Goal: Transaction & Acquisition: Purchase product/service

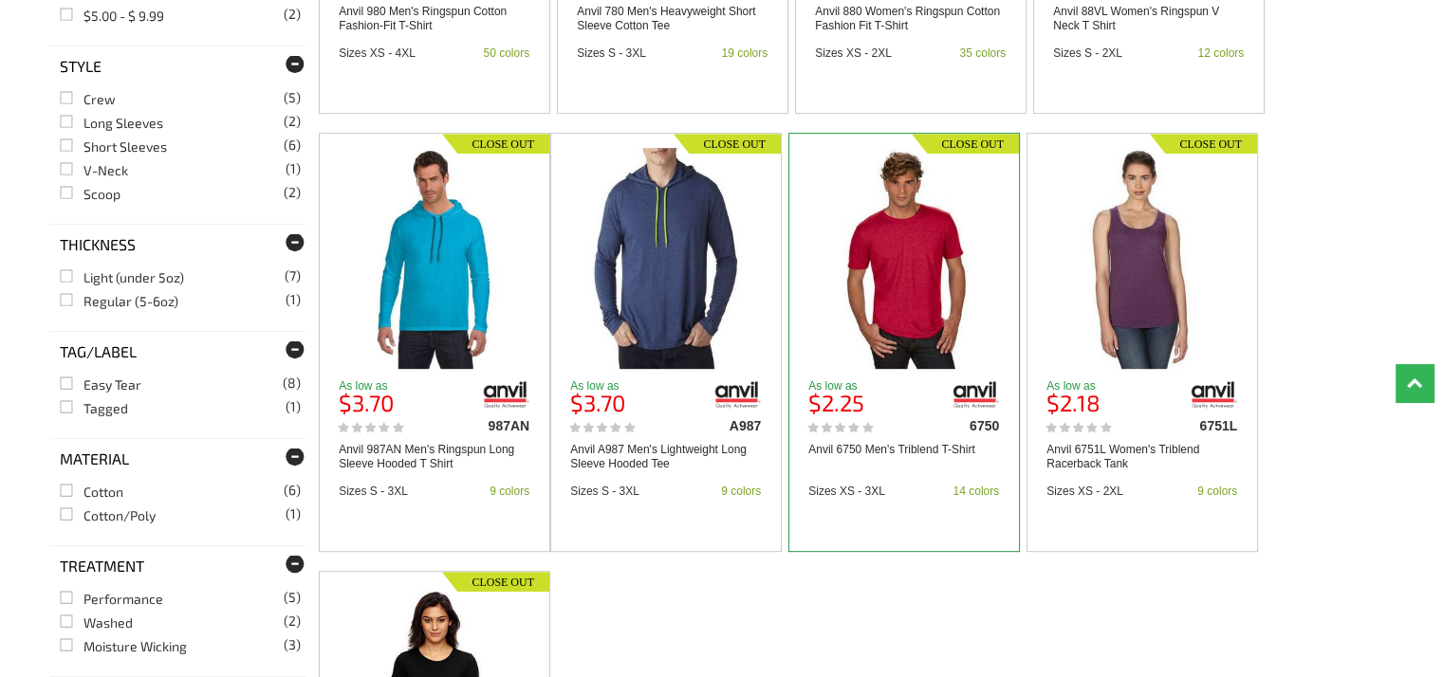
scroll to position [759, 0]
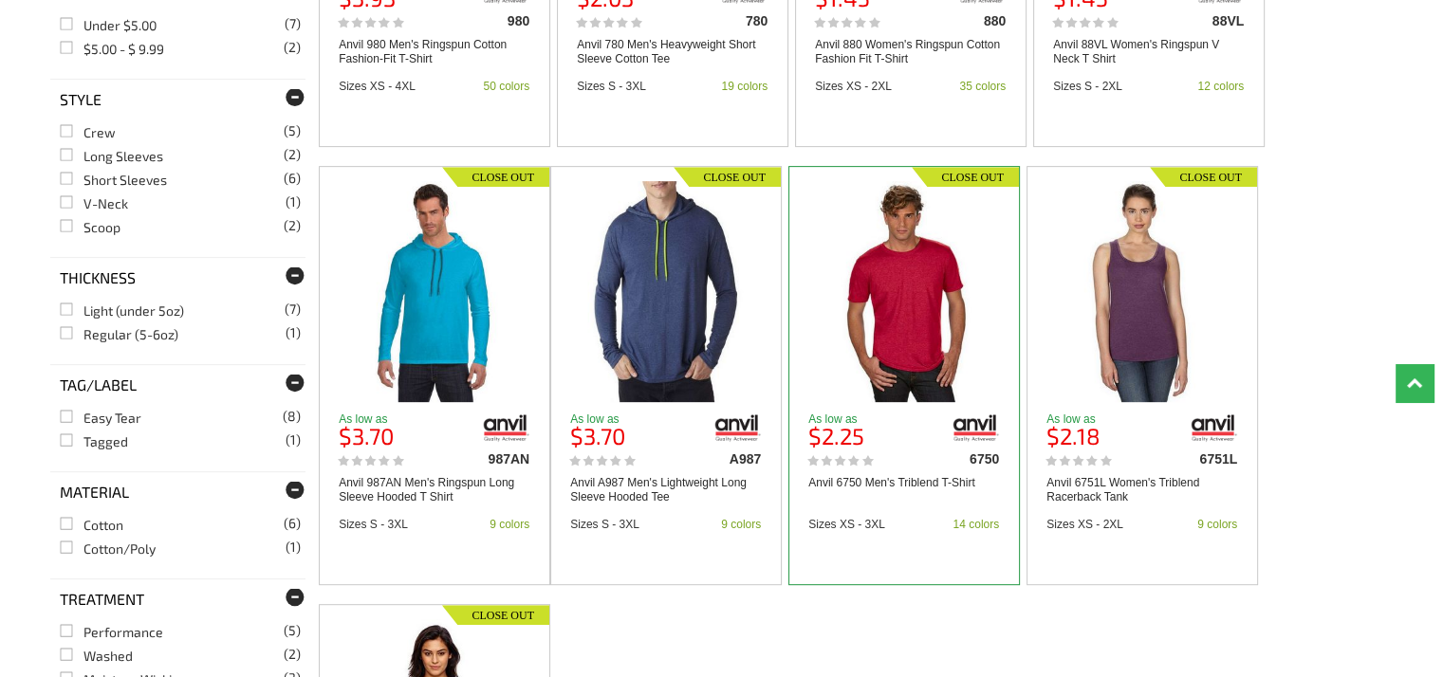
click at [925, 315] on img at bounding box center [904, 291] width 176 height 221
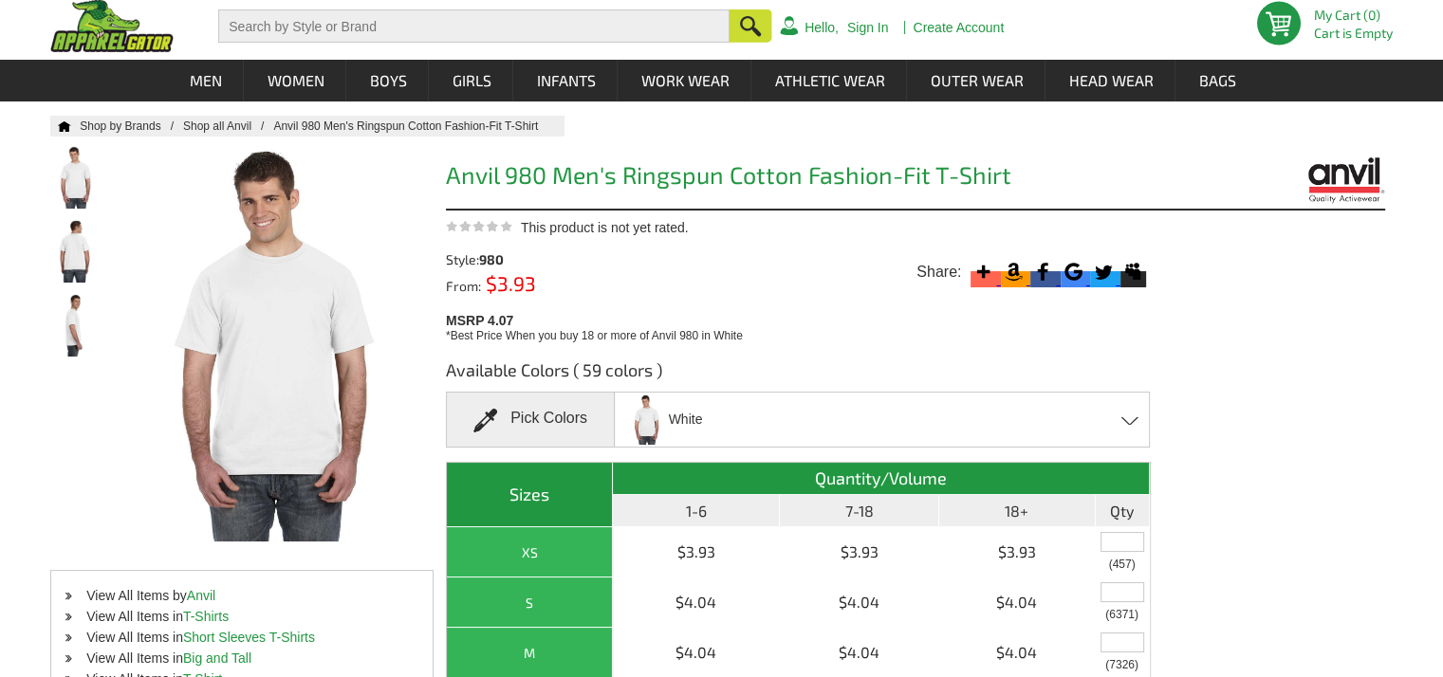
scroll to position [95, 0]
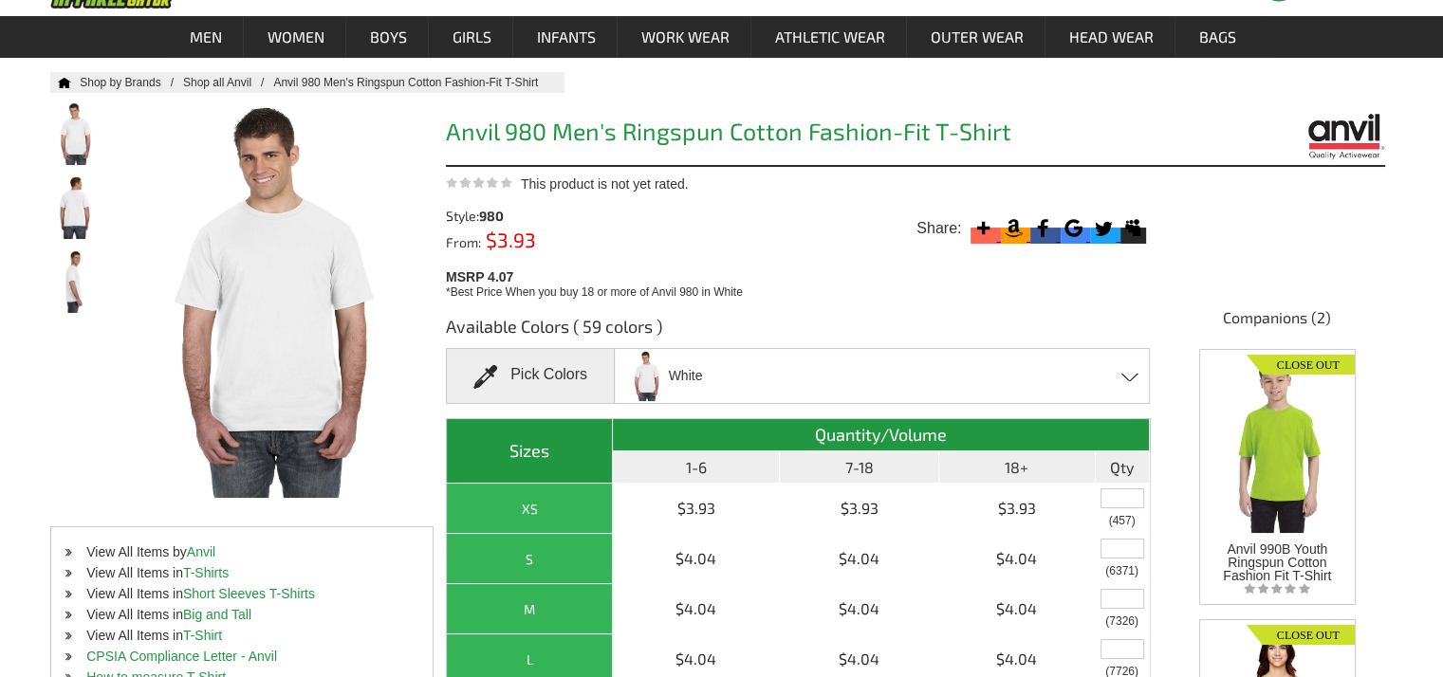
click at [932, 359] on div "White Black Canyon - Closeout Caribbean Blue Charcoal Charity Pink Chocolate - …" at bounding box center [882, 376] width 536 height 56
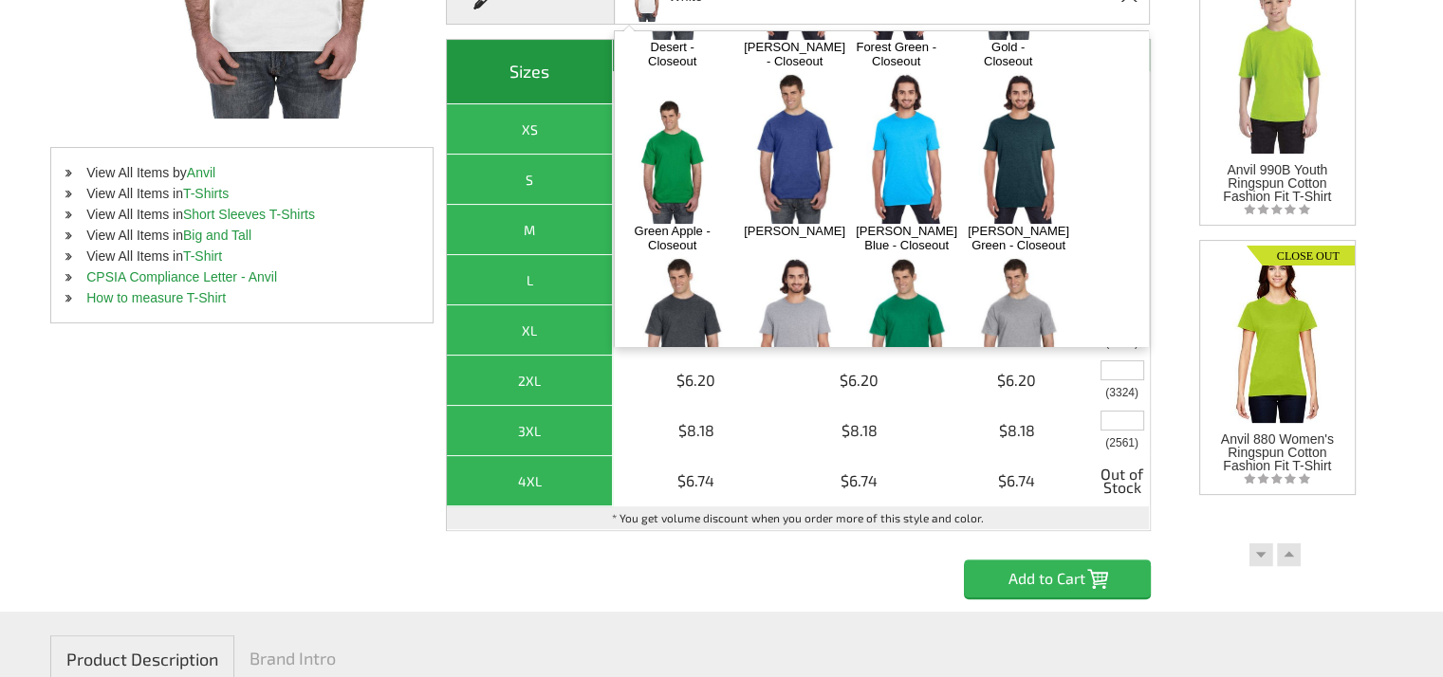
scroll to position [569, 0]
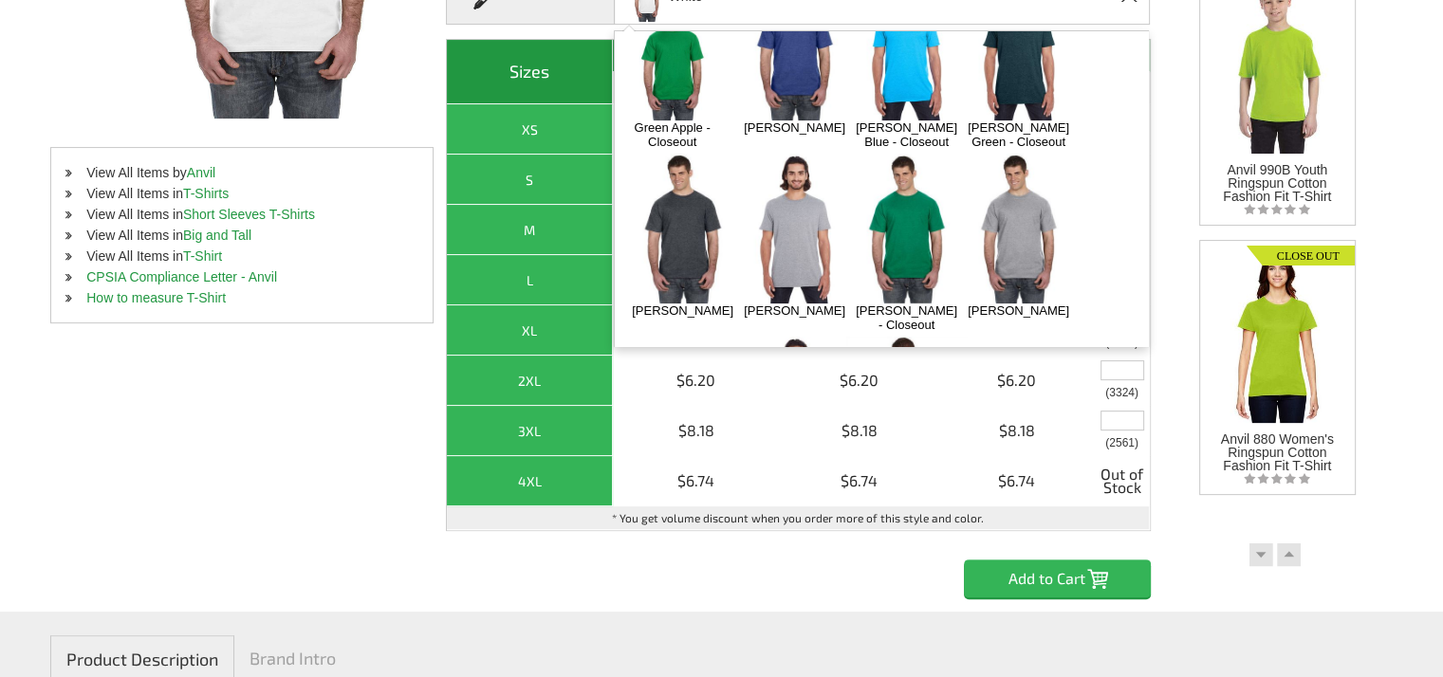
click at [662, 162] on div at bounding box center [682, 229] width 120 height 151
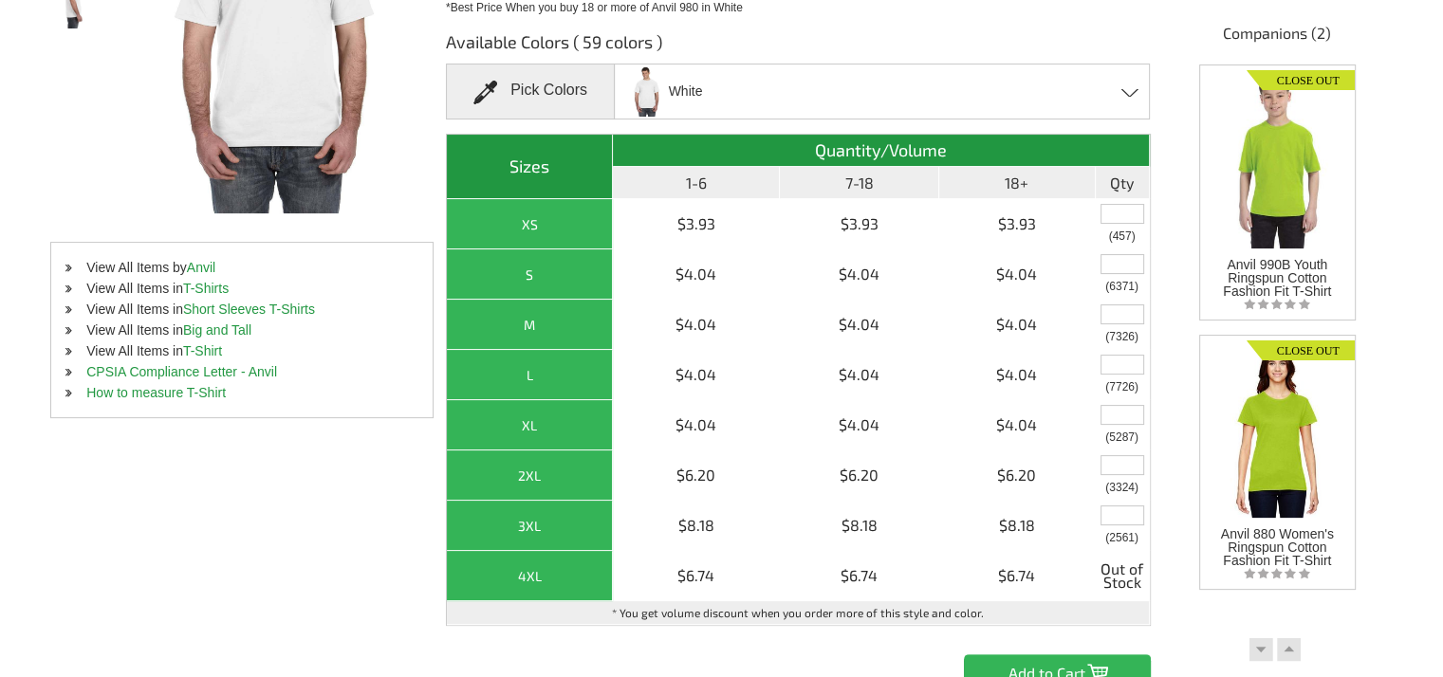
scroll to position [95, 0]
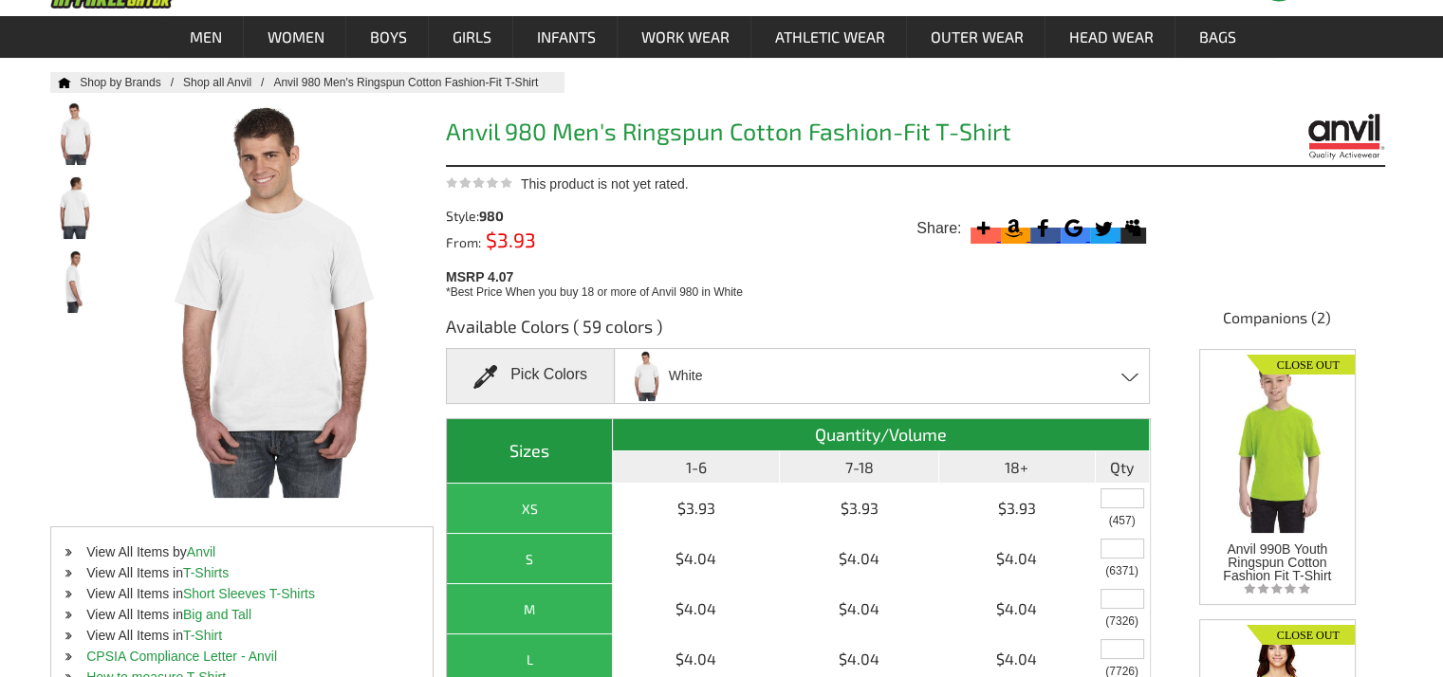
click at [842, 380] on div "White Black Canyon - Closeout Caribbean Blue Charcoal Charity Pink Chocolate - …" at bounding box center [882, 376] width 536 height 56
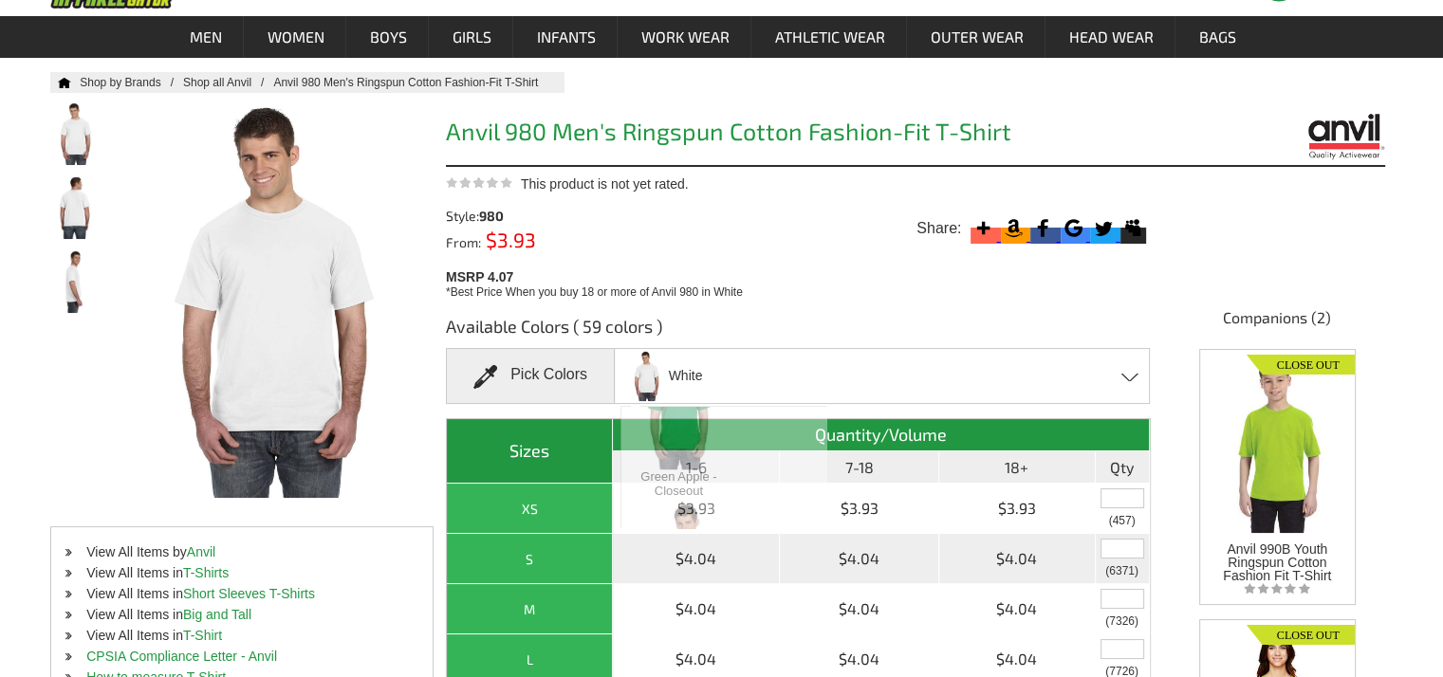
scroll to position [7663, 0]
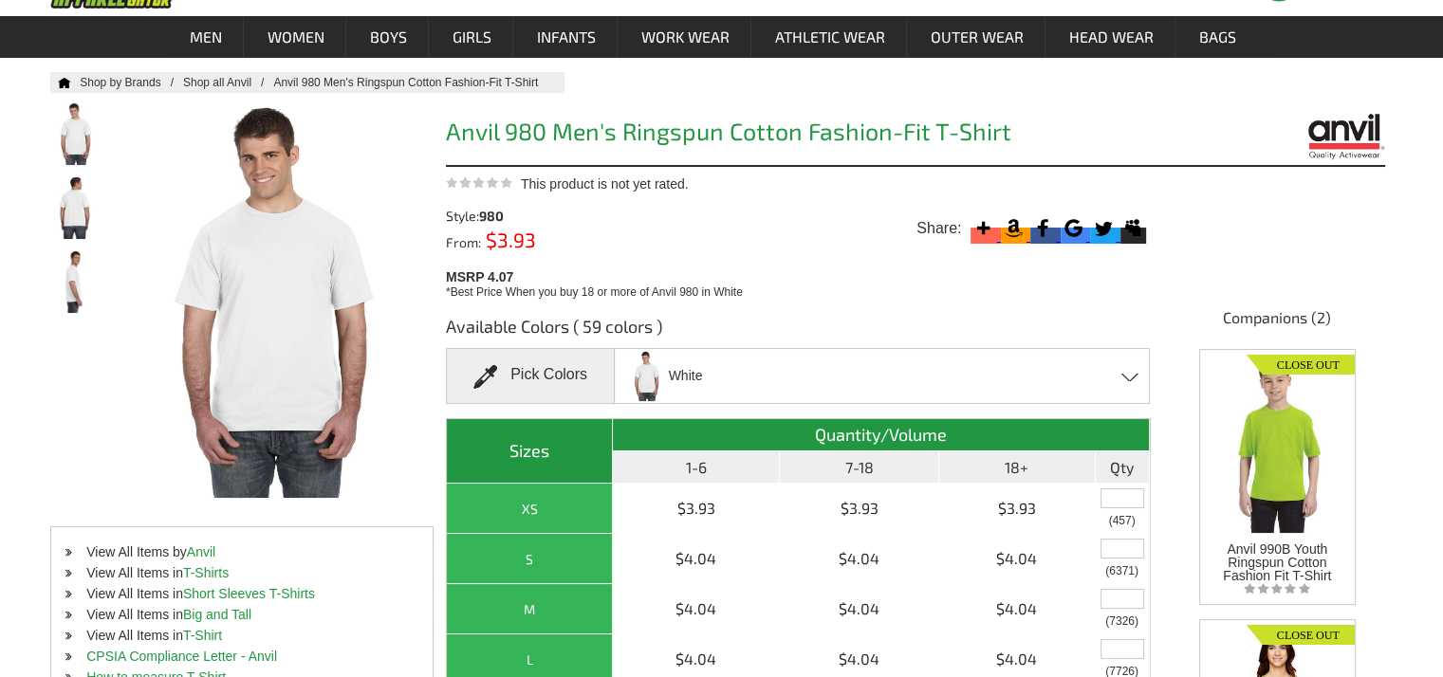
click at [772, 377] on div "White Black Canyon - Closeout Caribbean Blue Charcoal Charity Pink Chocolate - …" at bounding box center [882, 376] width 536 height 56
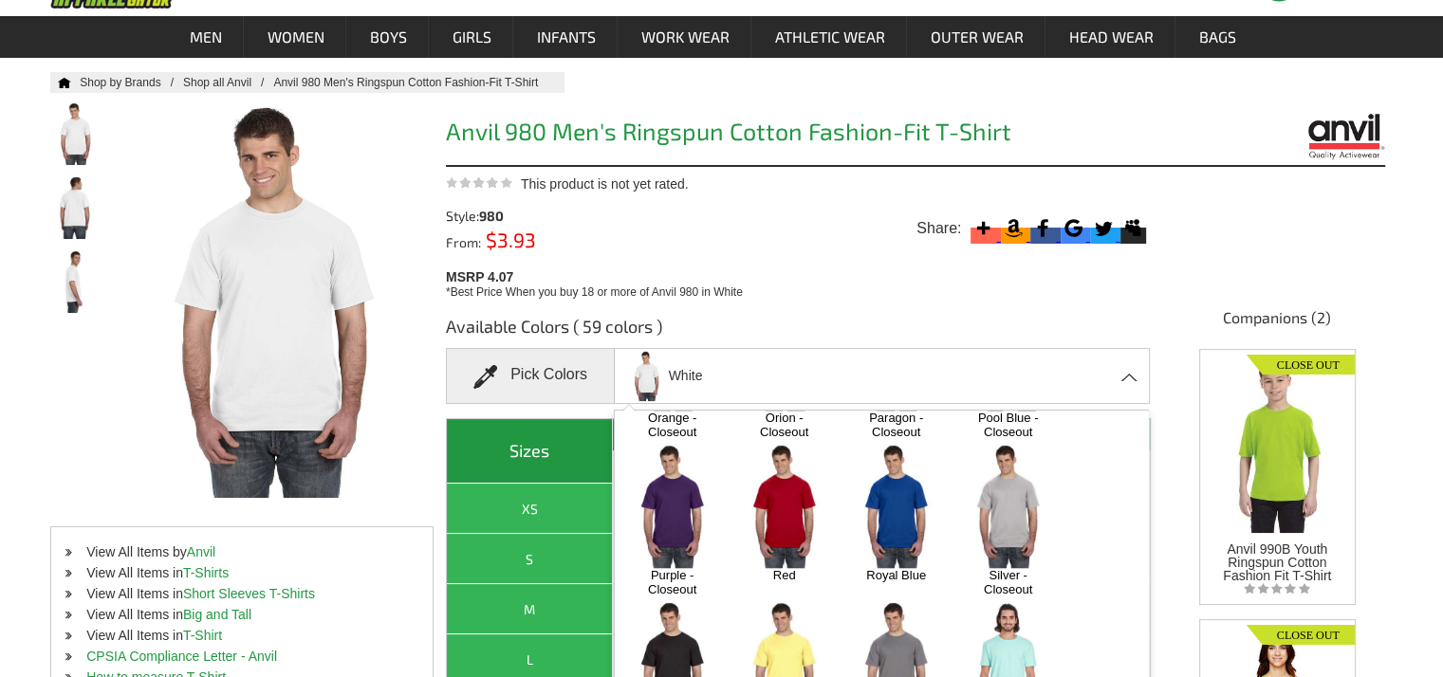
click at [660, 601] on div at bounding box center [672, 663] width 100 height 124
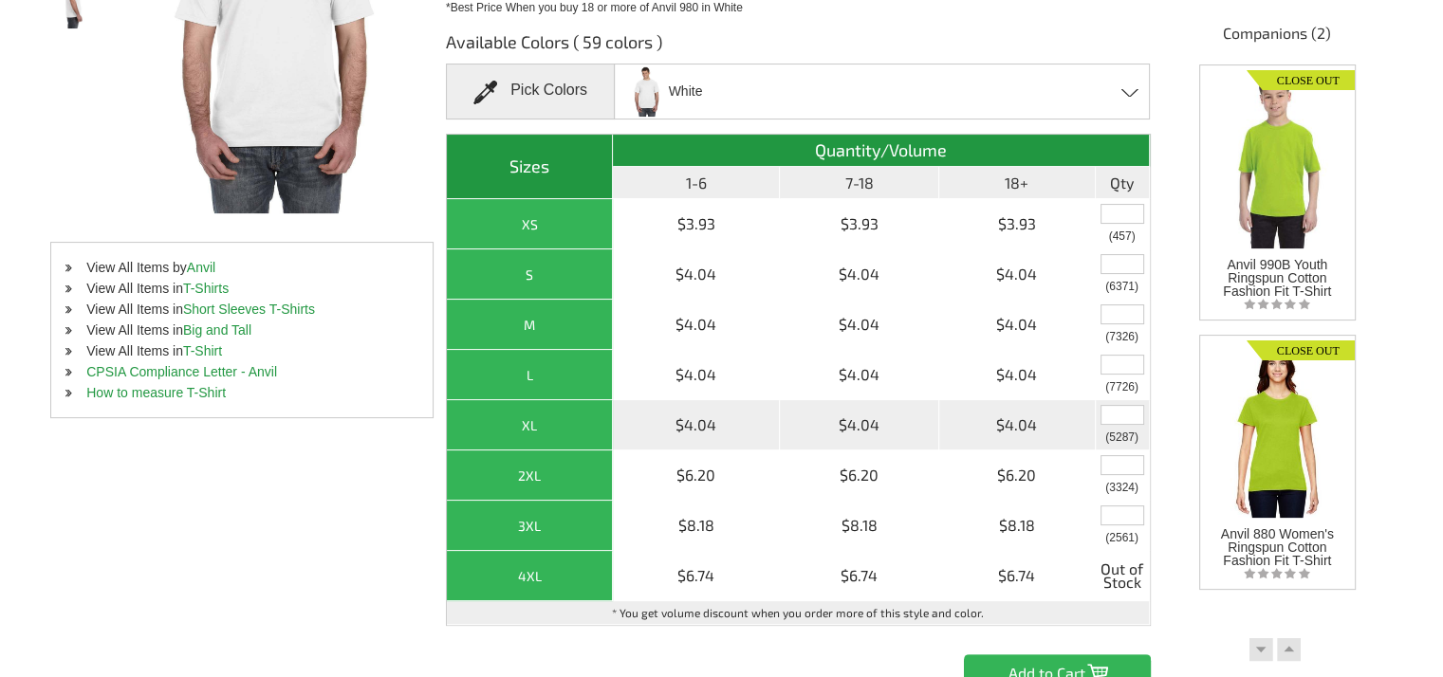
scroll to position [0, 0]
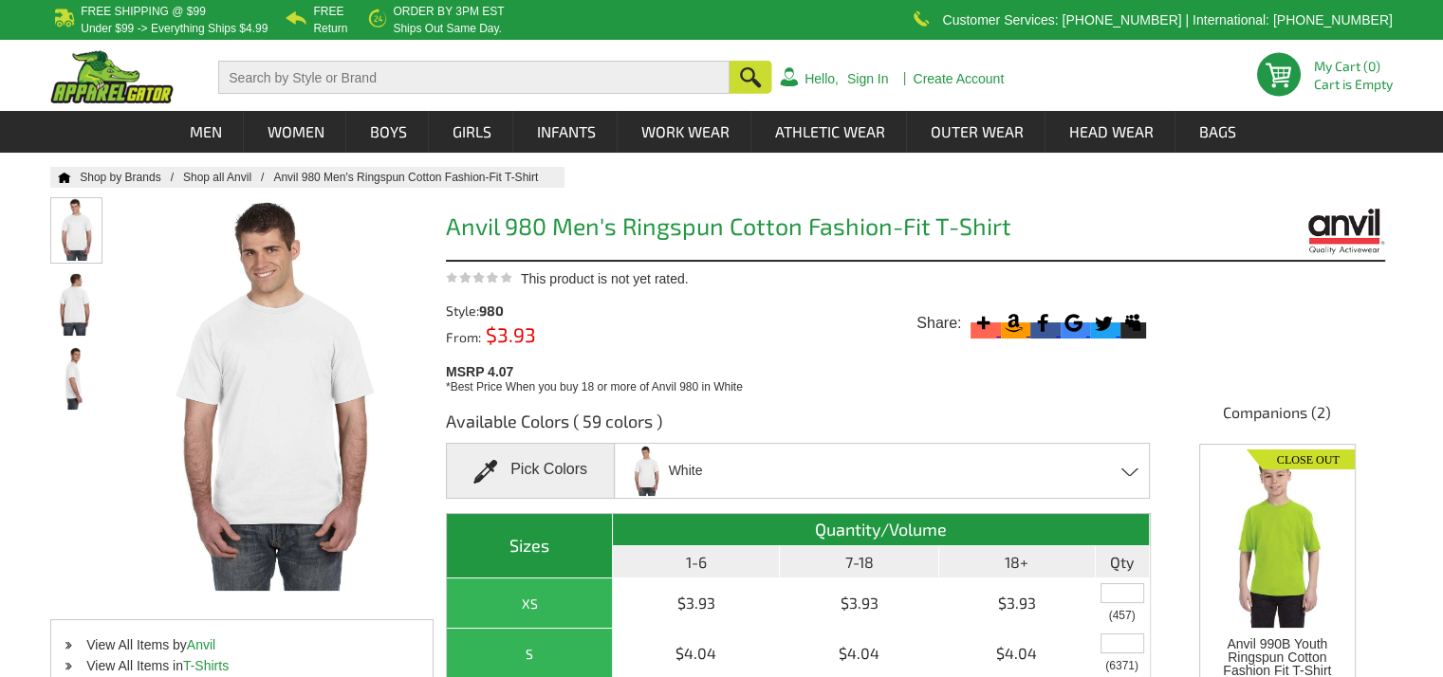
click at [86, 238] on li at bounding box center [76, 230] width 52 height 66
click at [78, 300] on li at bounding box center [76, 304] width 52 height 66
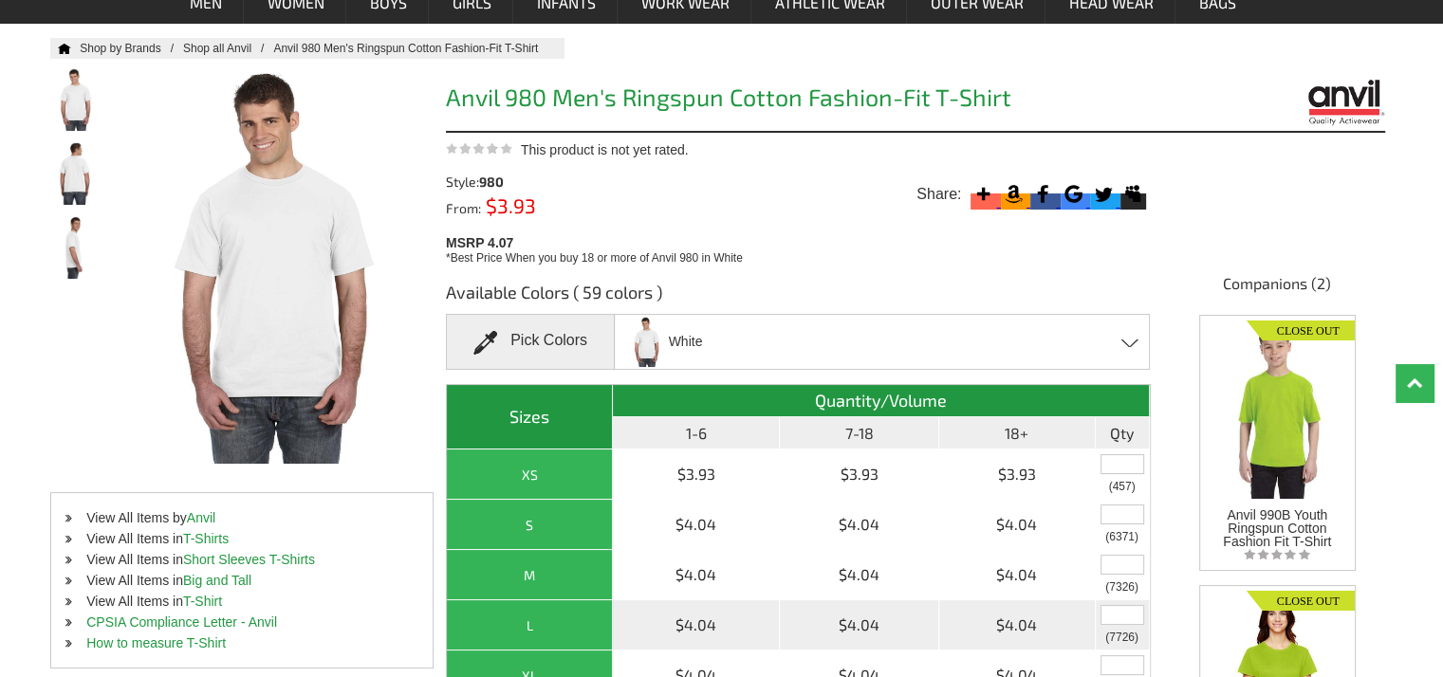
scroll to position [285, 0]
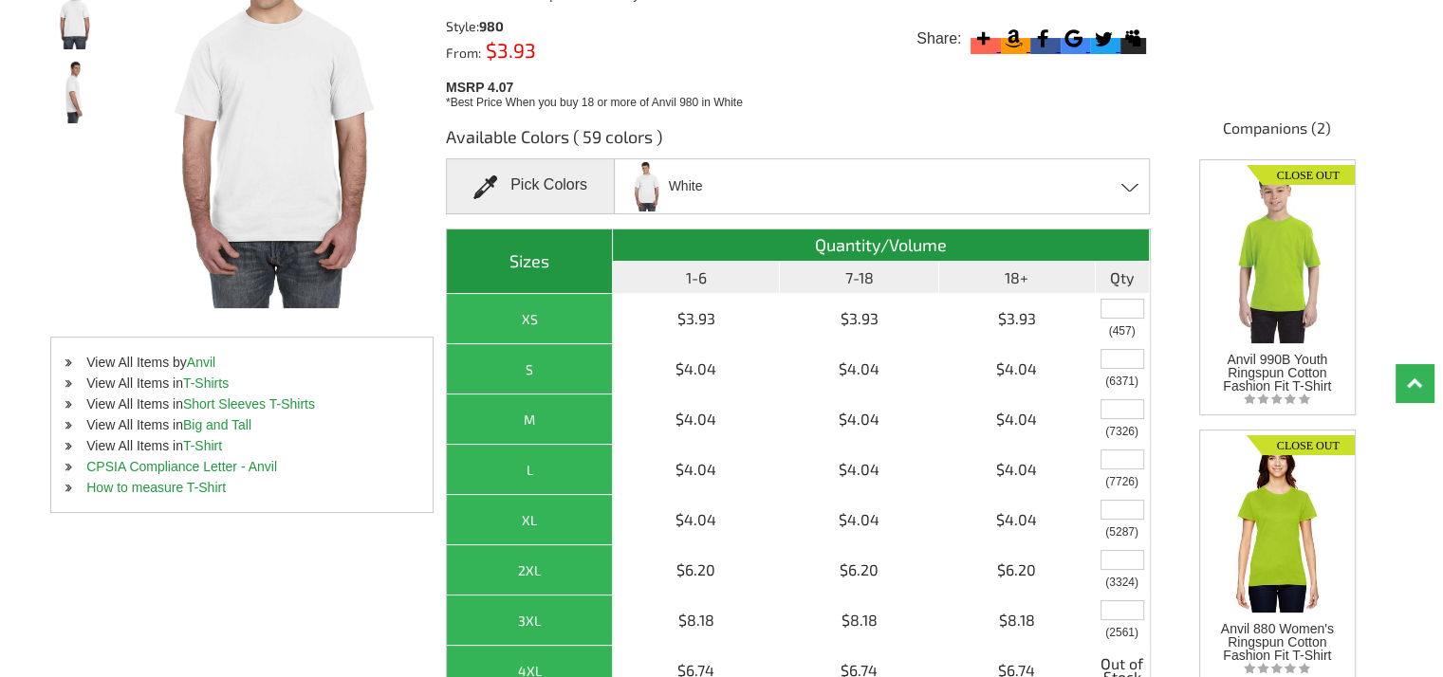
click at [1144, 177] on div "White Black Canyon - Closeout Caribbean Blue Charcoal Charity Pink Chocolate - …" at bounding box center [882, 186] width 536 height 56
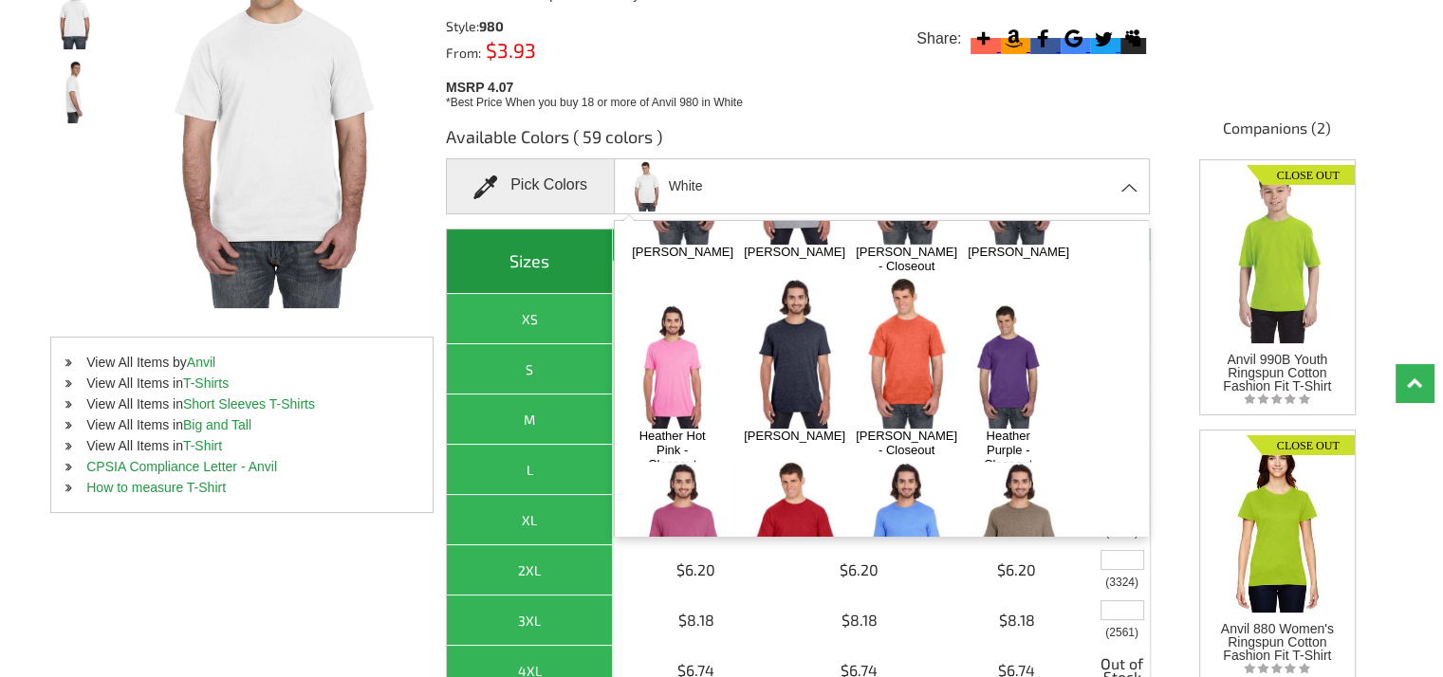
scroll to position [634, 0]
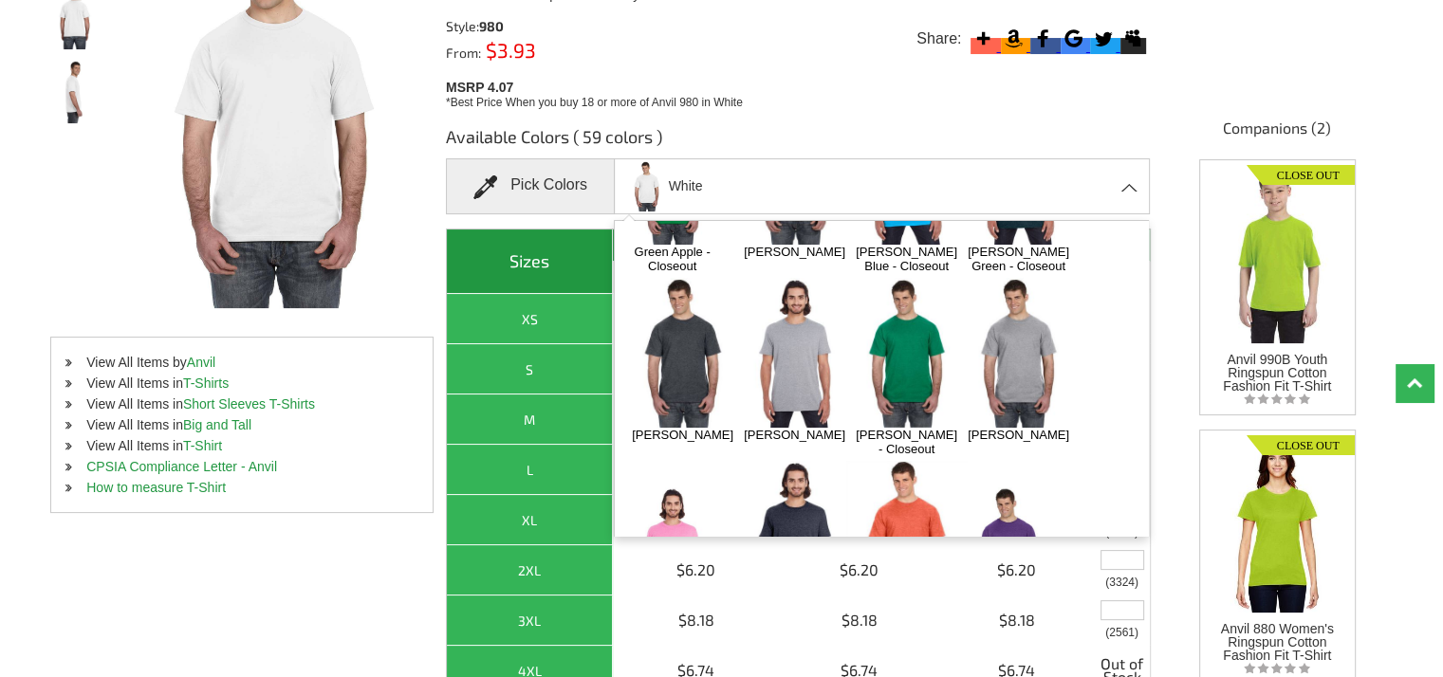
click at [667, 278] on img at bounding box center [682, 353] width 120 height 151
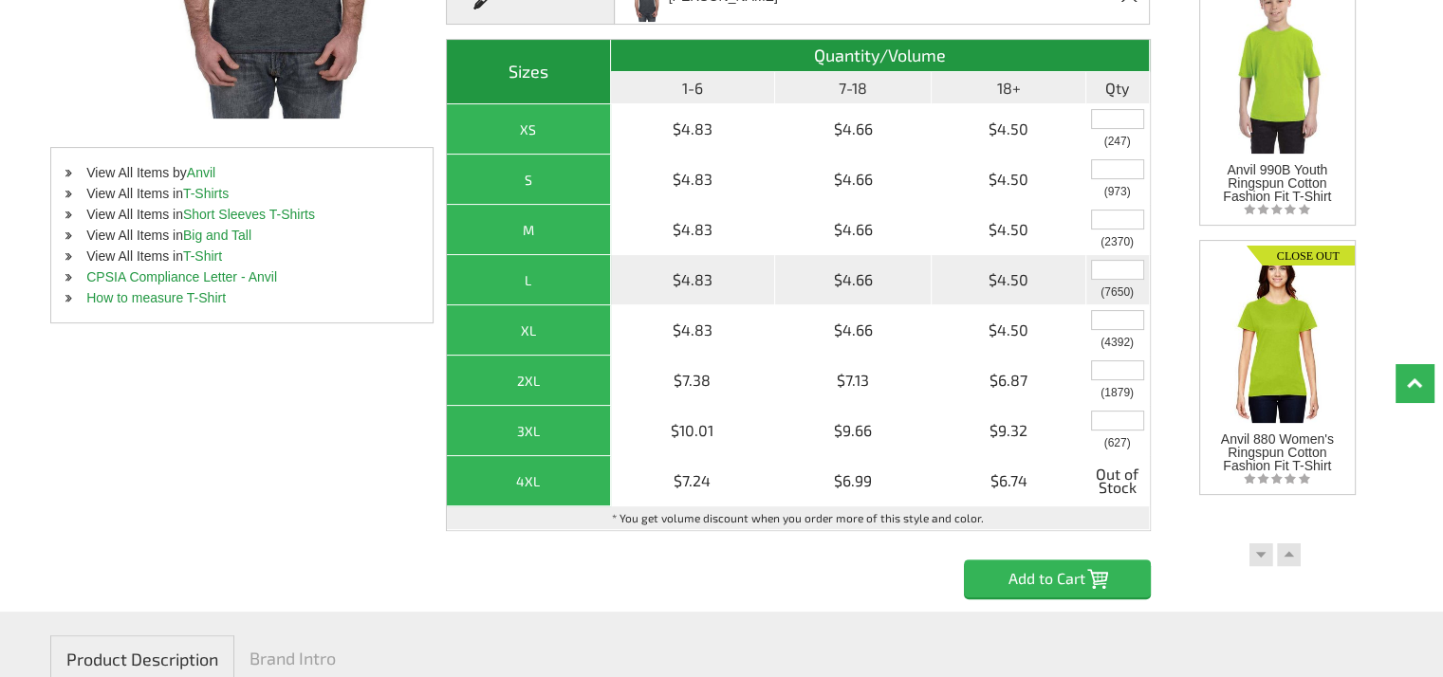
scroll to position [95, 0]
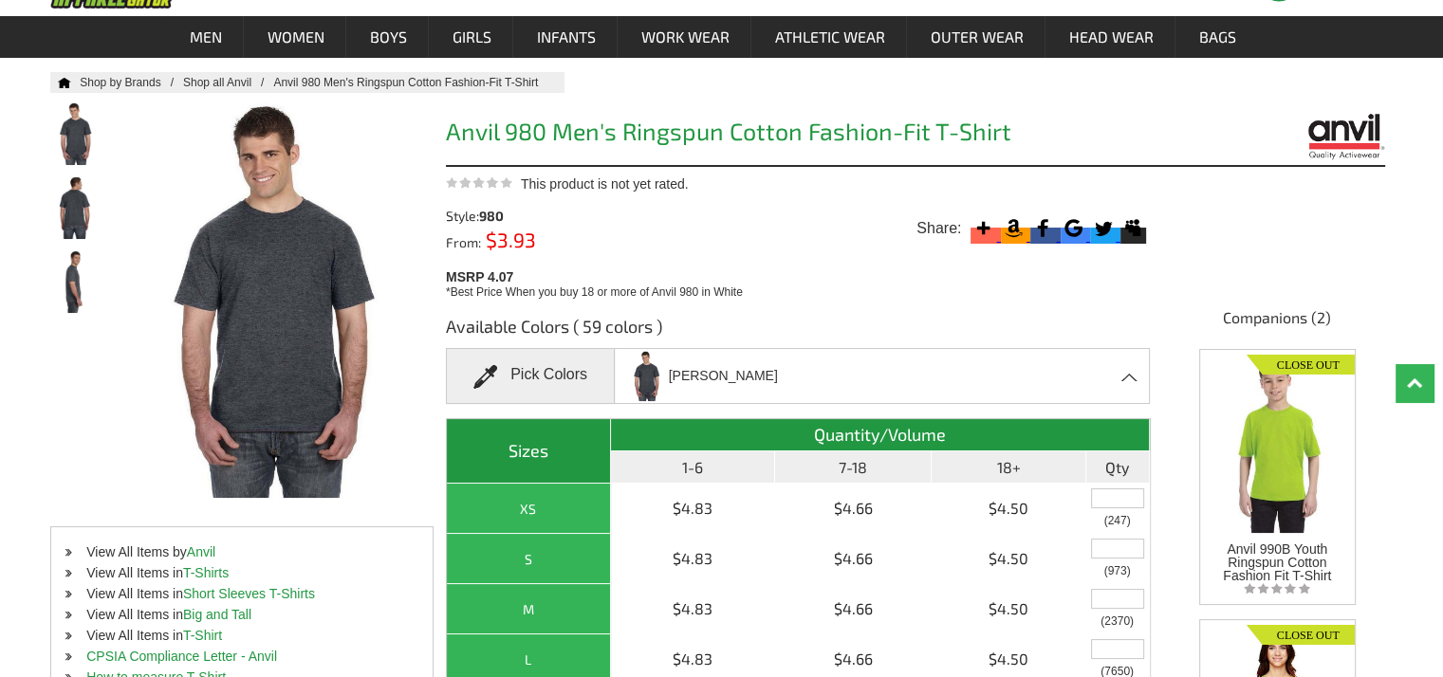
click at [1131, 377] on span at bounding box center [1130, 377] width 18 height 9
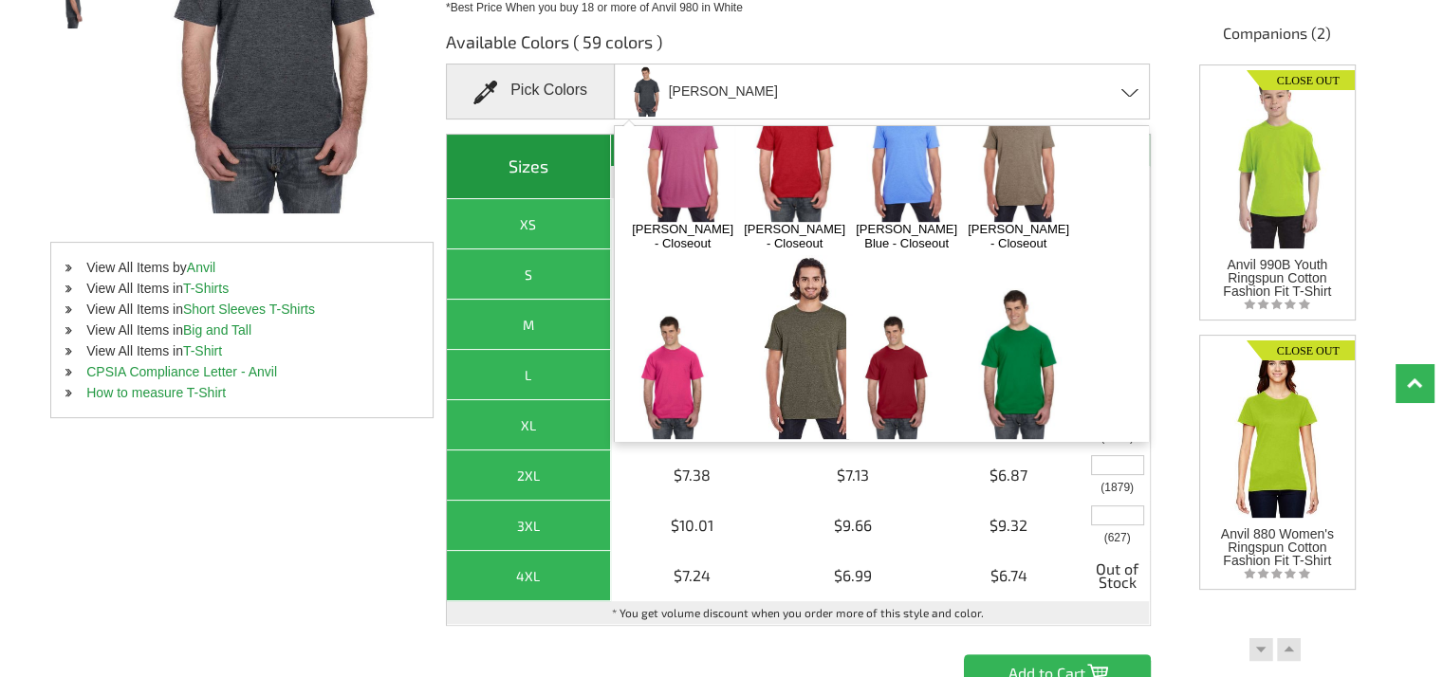
scroll to position [1109, 0]
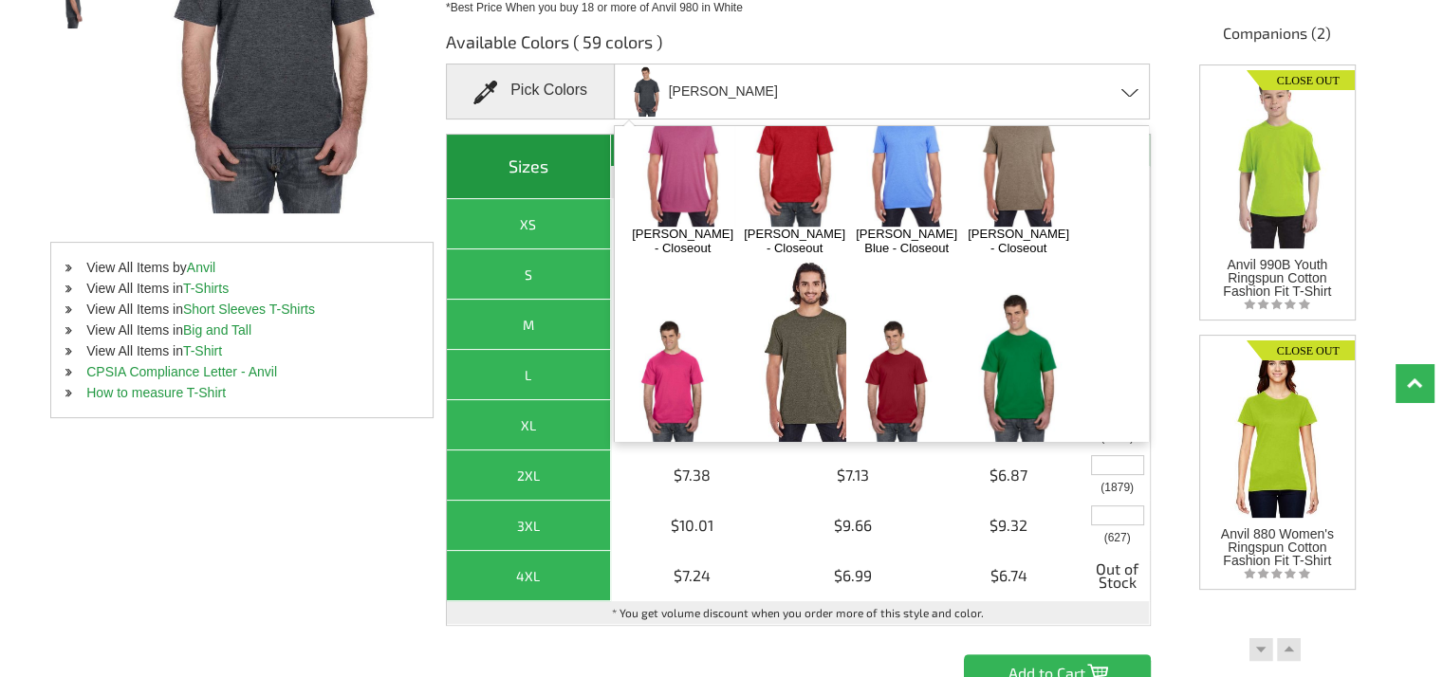
click at [274, 495] on div "Home Shop by Brands Shop all Anvil Anvil 980 Men's Ringspun Cotton Fashion-Fit …" at bounding box center [721, 240] width 1342 height 905
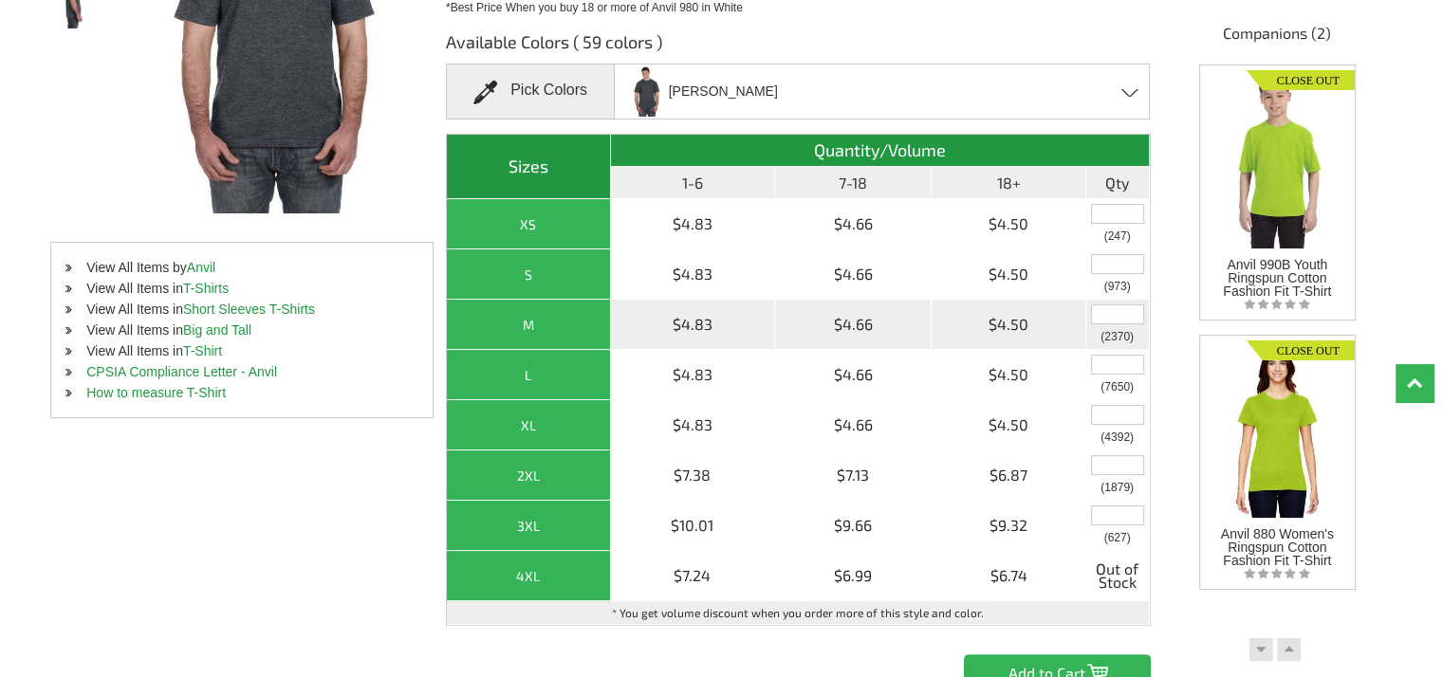
click at [1108, 310] on input "text" at bounding box center [1117, 314] width 53 height 20
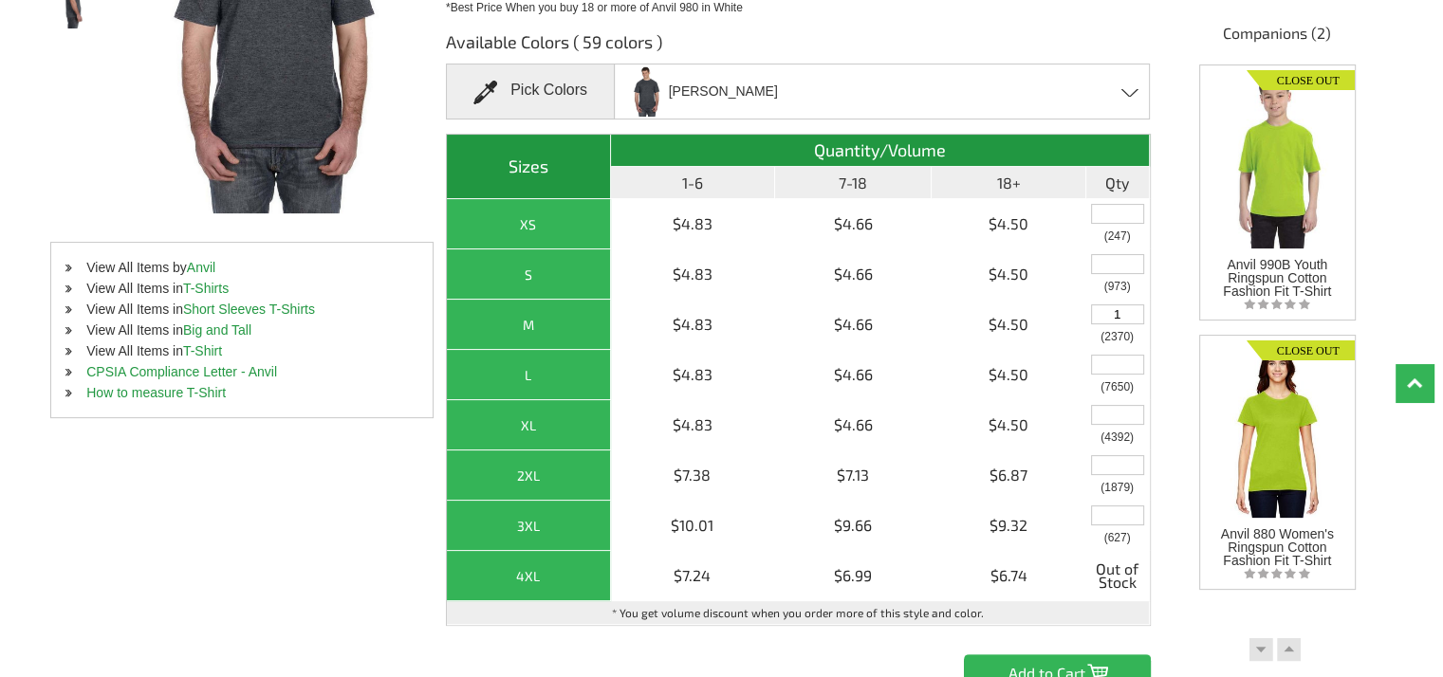
click at [1166, 266] on div "Available Colors ( 59 colors ) Pick Colors Heather Dark Grey Black Canyon - Clo…" at bounding box center [915, 354] width 939 height 676
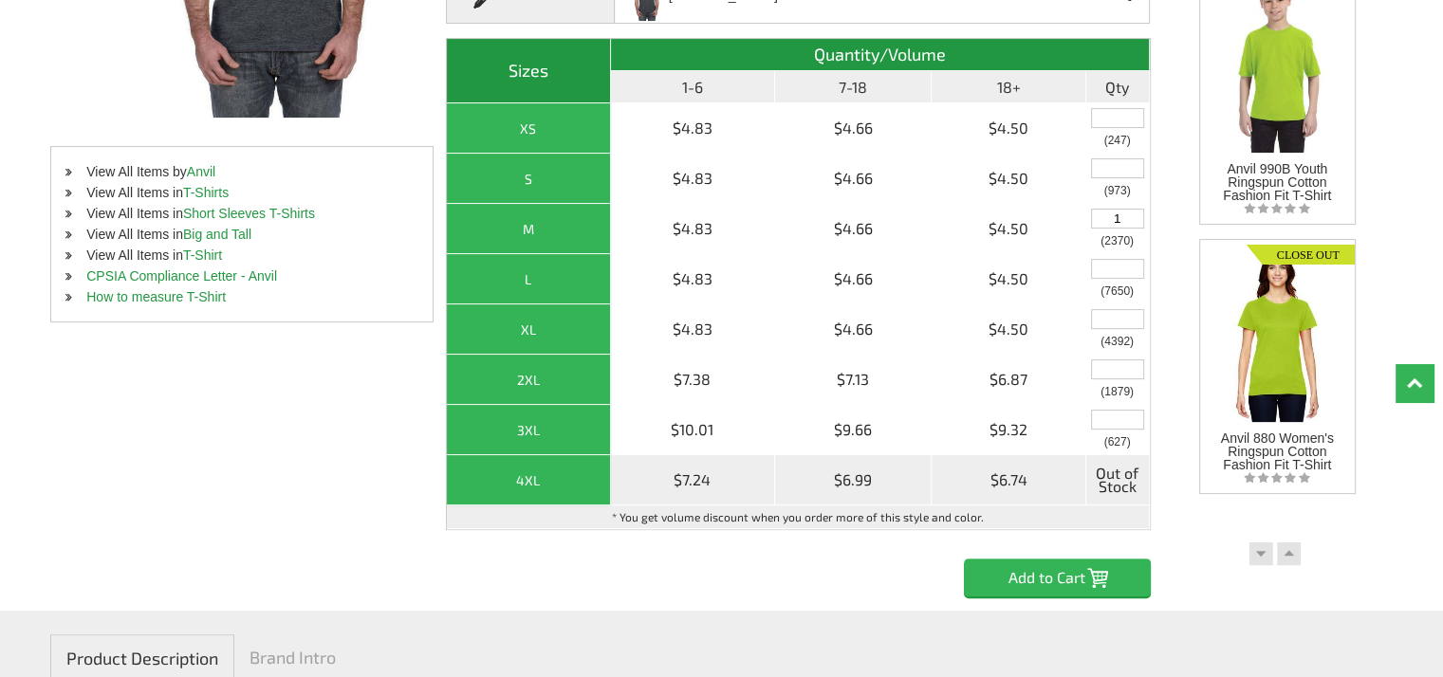
scroll to position [379, 0]
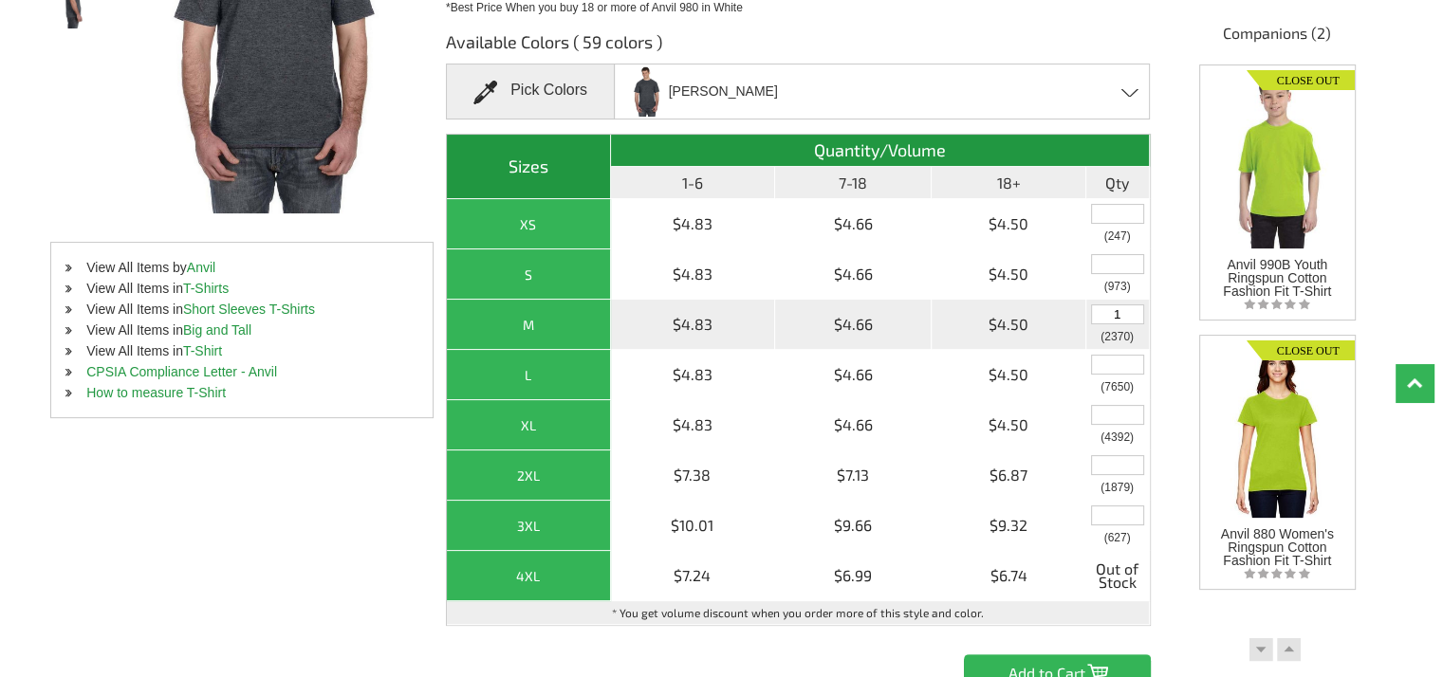
drag, startPoint x: 1130, startPoint y: 314, endPoint x: 1102, endPoint y: 311, distance: 27.7
click at [1102, 311] on input "1" at bounding box center [1117, 314] width 53 height 20
drag, startPoint x: 1130, startPoint y: 318, endPoint x: 1093, endPoint y: 317, distance: 37.0
click at [1093, 317] on input "2" at bounding box center [1117, 314] width 53 height 20
drag, startPoint x: 1128, startPoint y: 320, endPoint x: 1094, endPoint y: 319, distance: 34.2
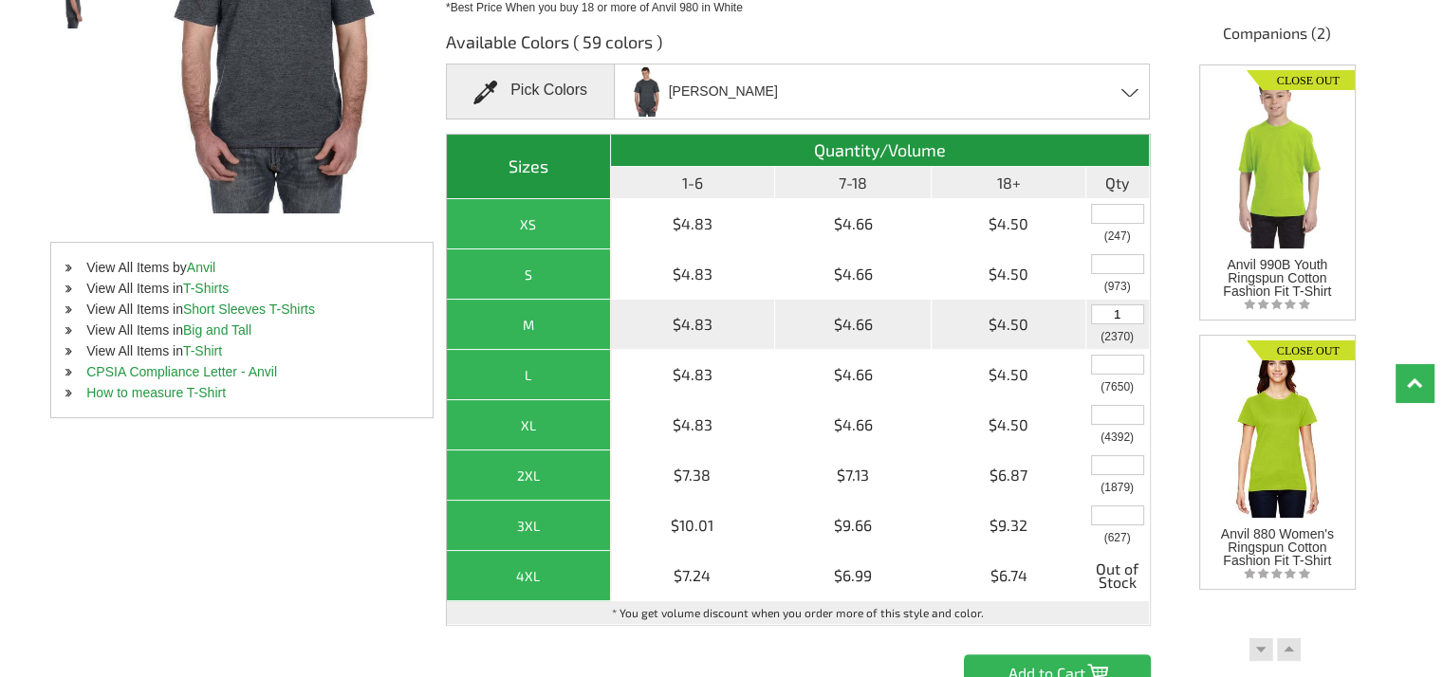
click at [1094, 319] on input "1" at bounding box center [1117, 314] width 53 height 20
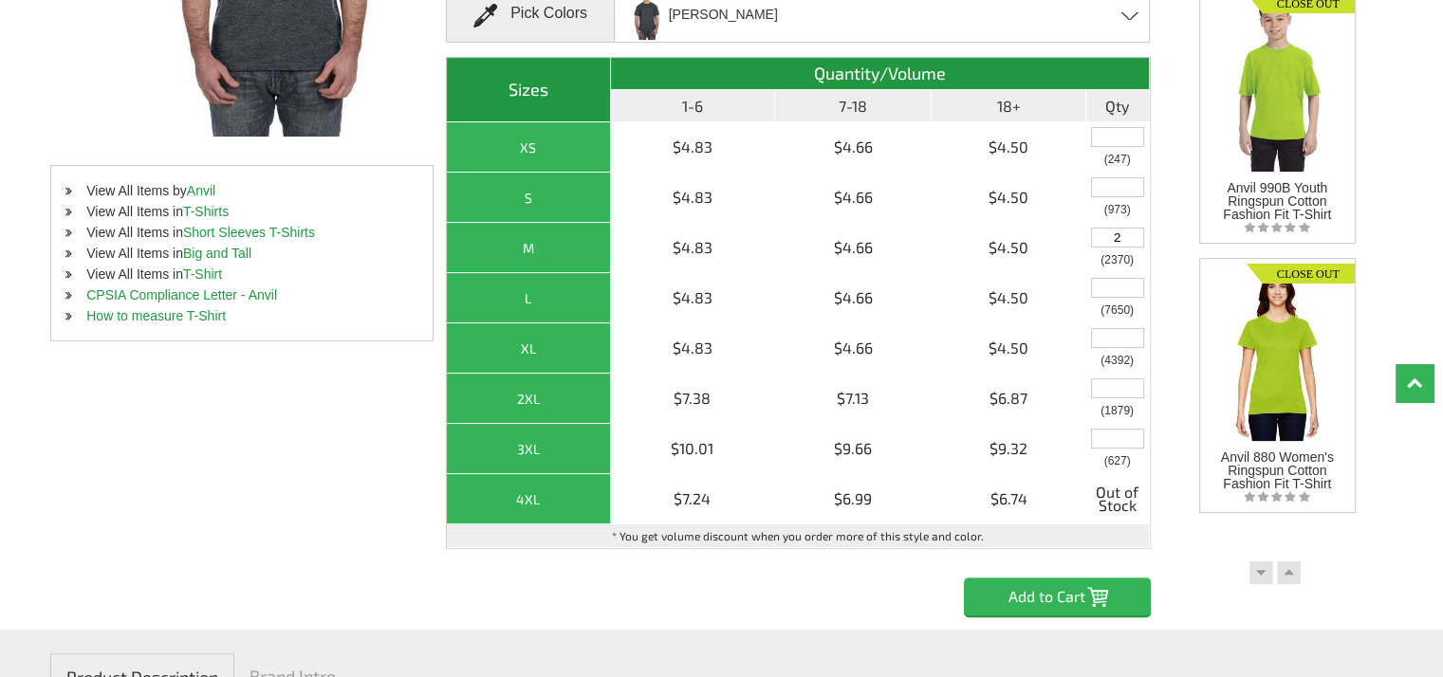
scroll to position [664, 0]
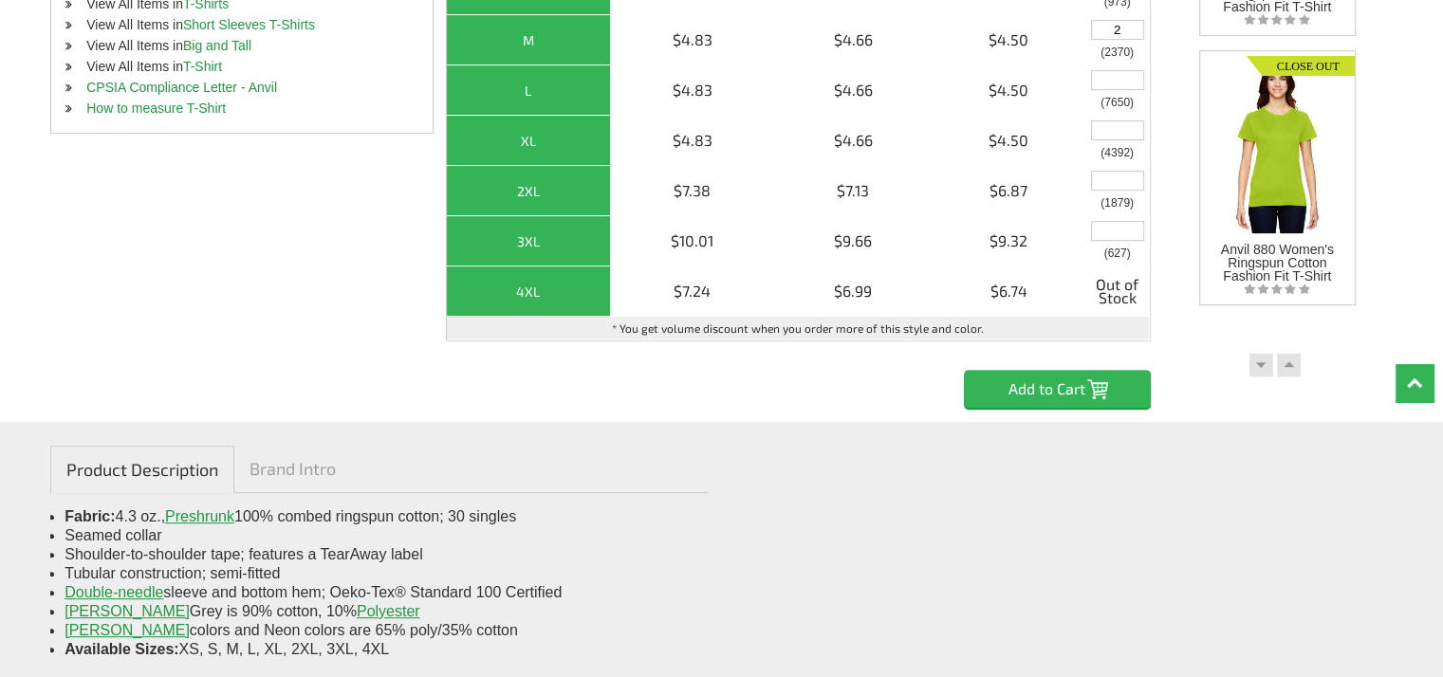
type input "2"
click at [1038, 401] on input "Add to Cart" at bounding box center [1057, 389] width 187 height 38
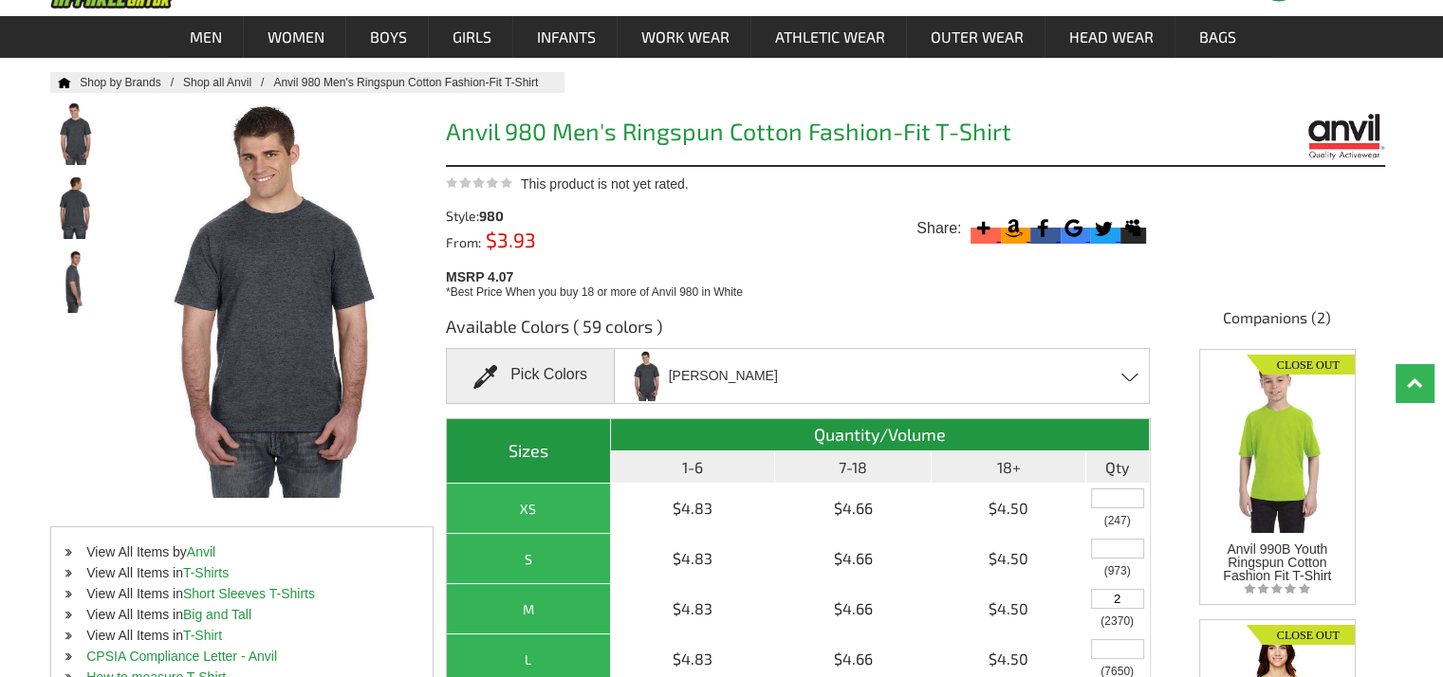
scroll to position [95, 0]
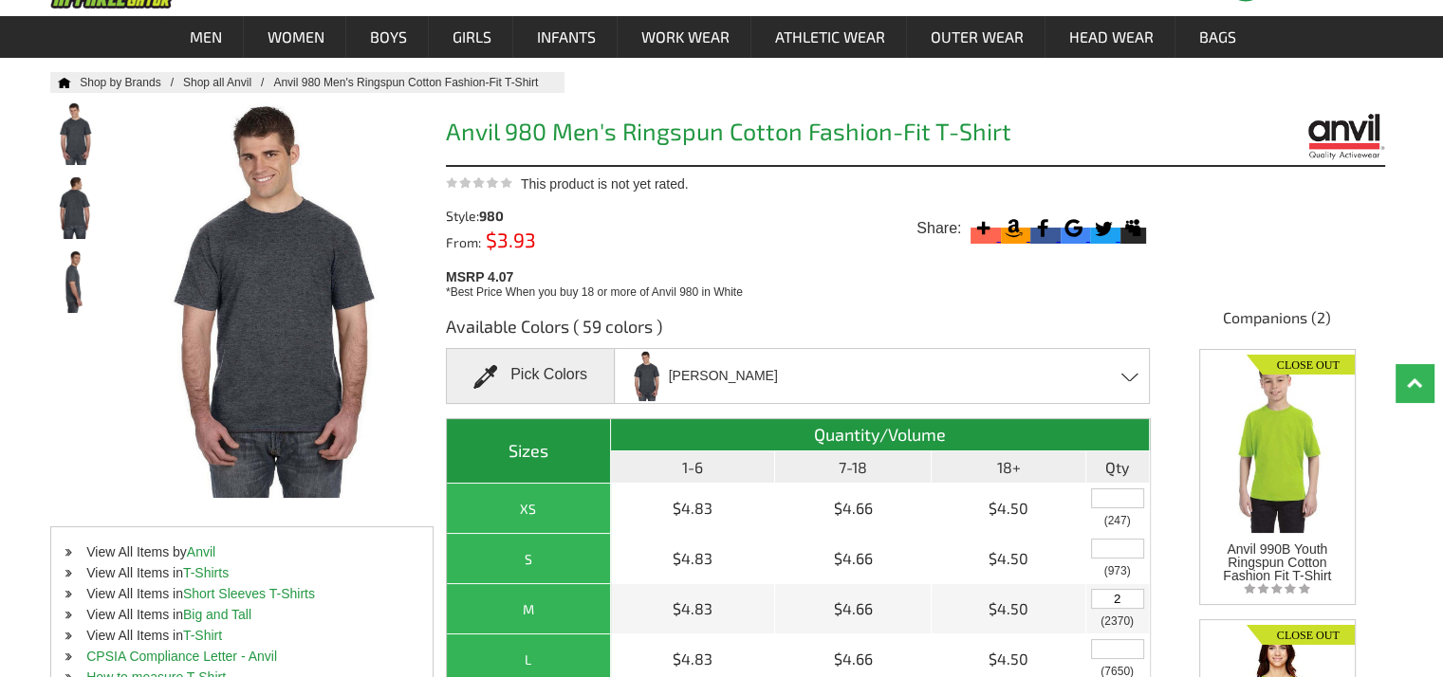
click at [1123, 366] on div "Heather Dark Grey Black Canyon - Closeout Caribbean Blue Charcoal Charity Pink …" at bounding box center [882, 376] width 536 height 56
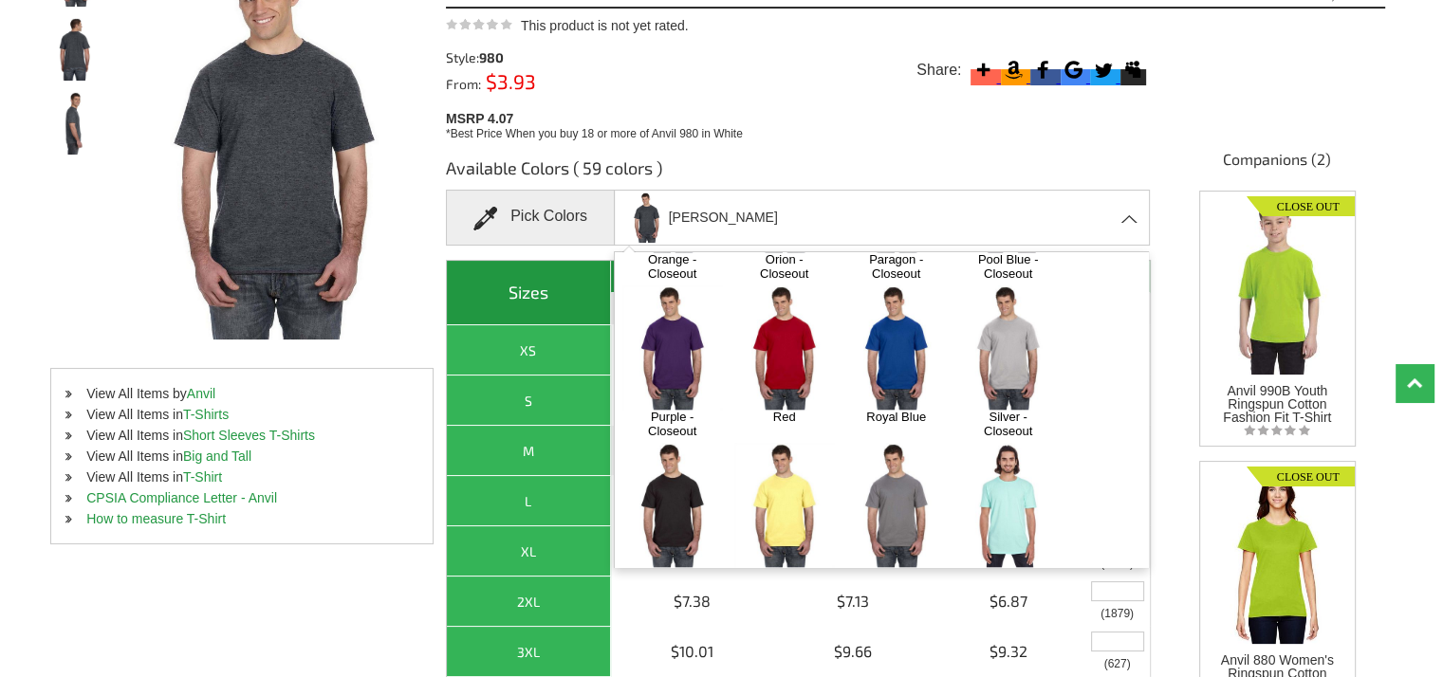
scroll to position [379, 0]
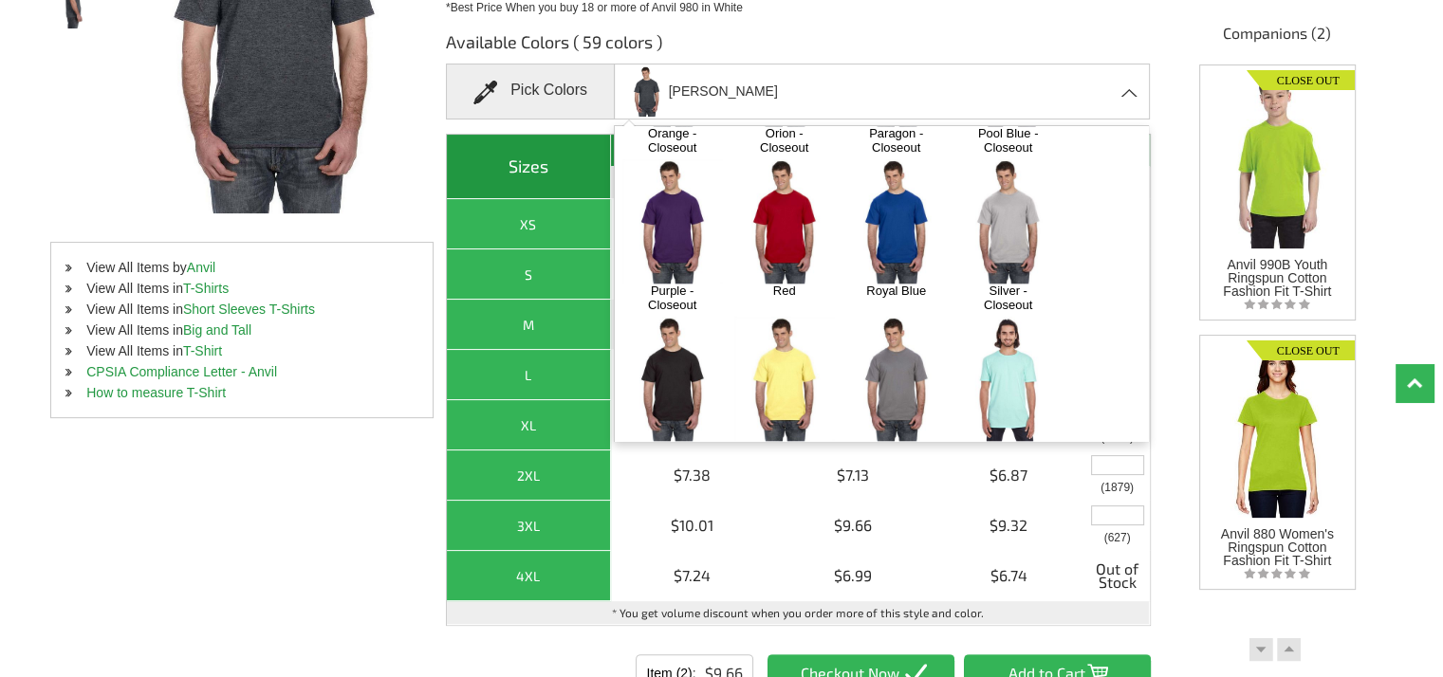
click at [894, 474] on img at bounding box center [896, 536] width 100 height 124
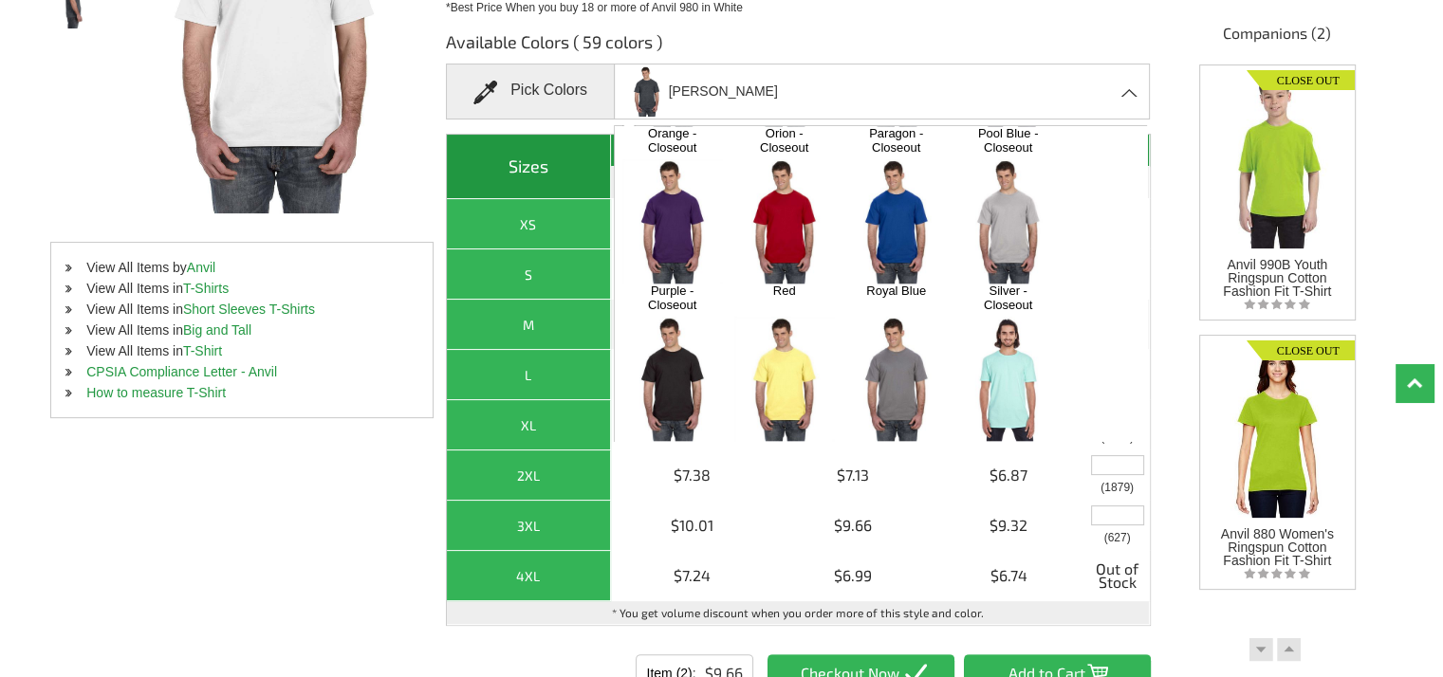
scroll to position [8207, 0]
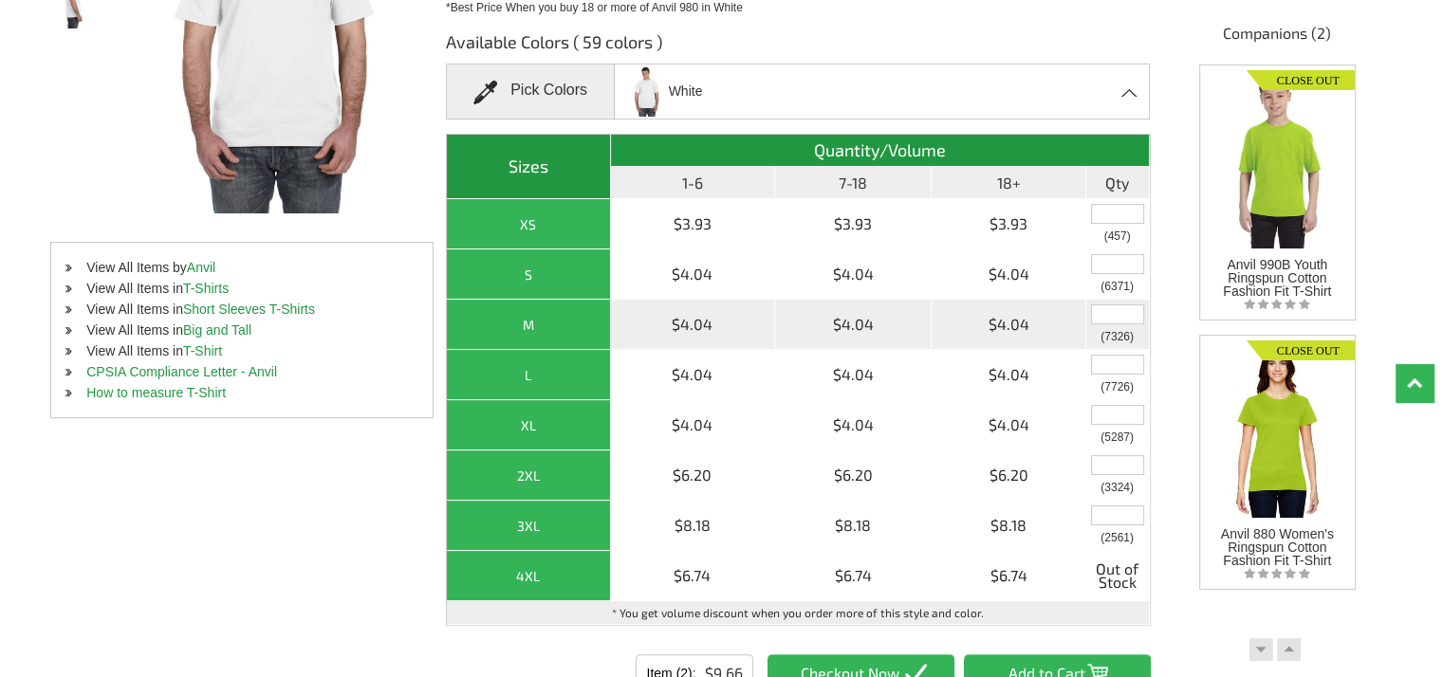
click at [1119, 318] on input "text" at bounding box center [1117, 314] width 53 height 20
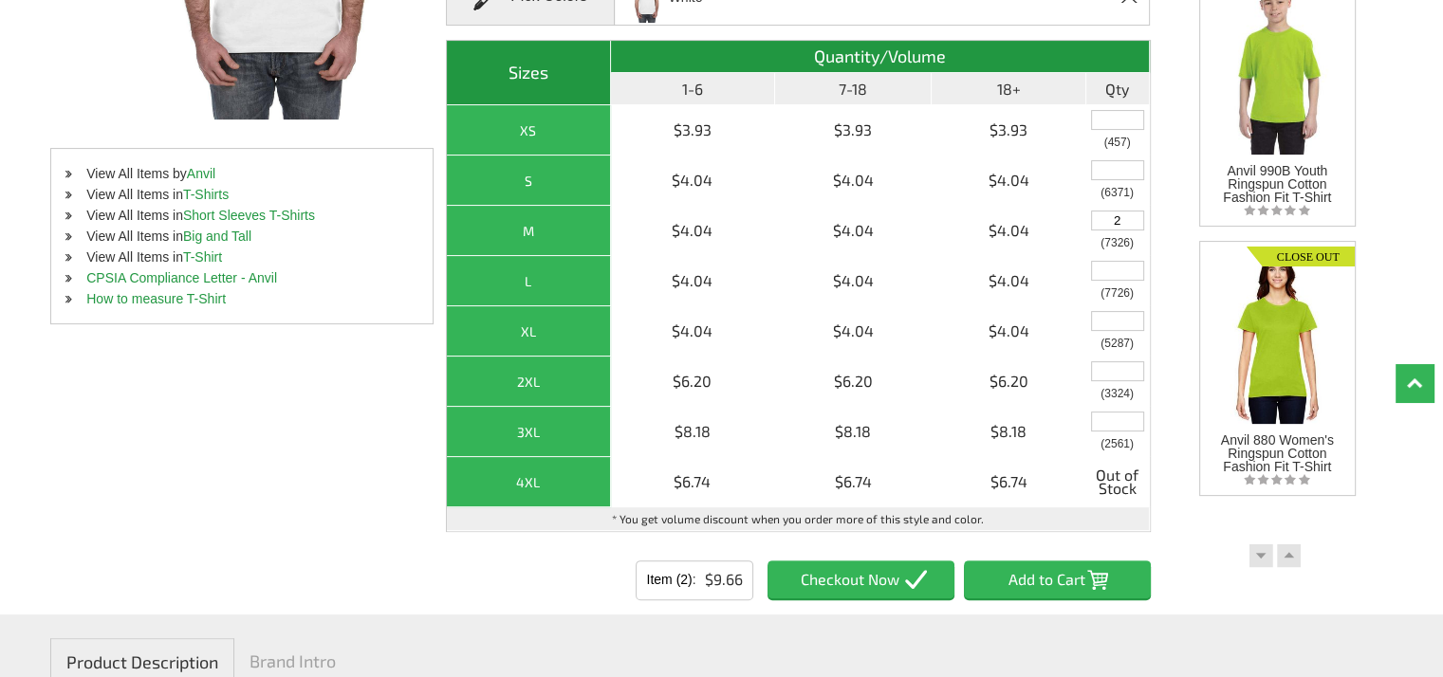
scroll to position [474, 0]
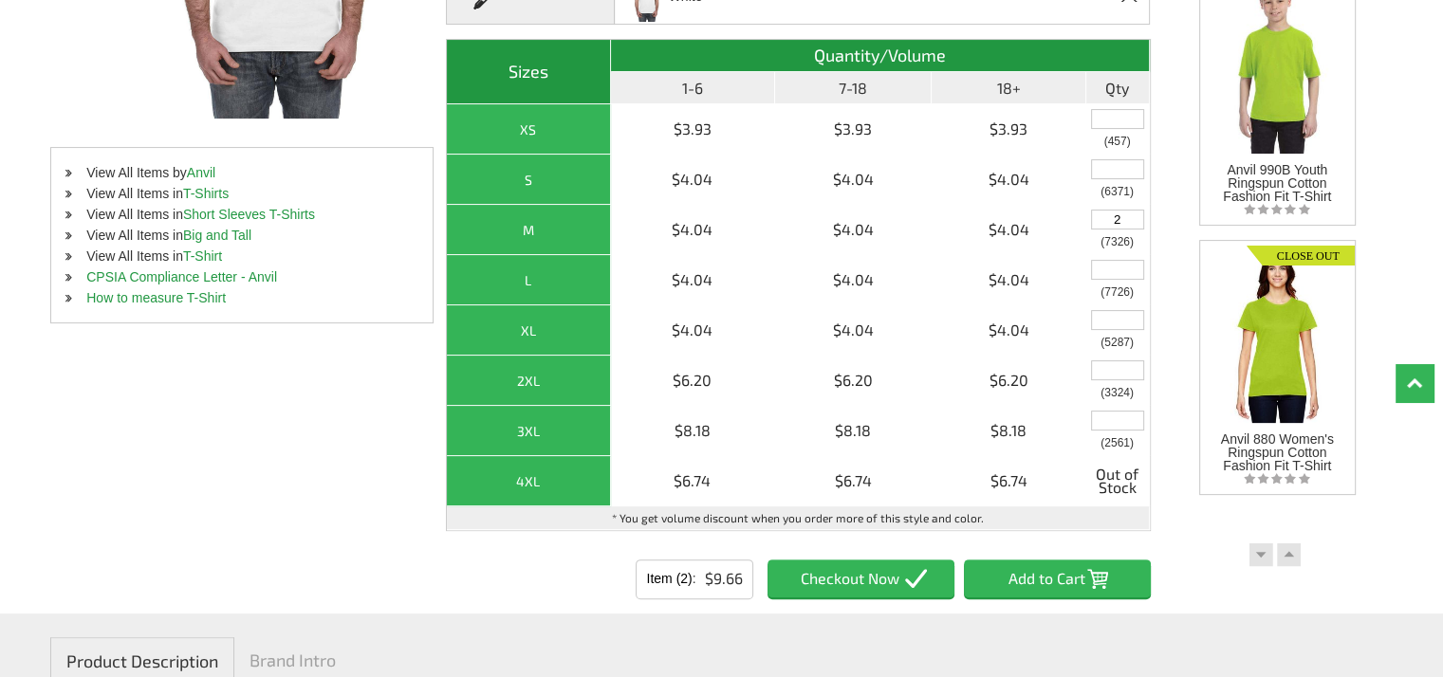
type input "2"
click at [1056, 579] on input "Add to Cart" at bounding box center [1057, 579] width 187 height 38
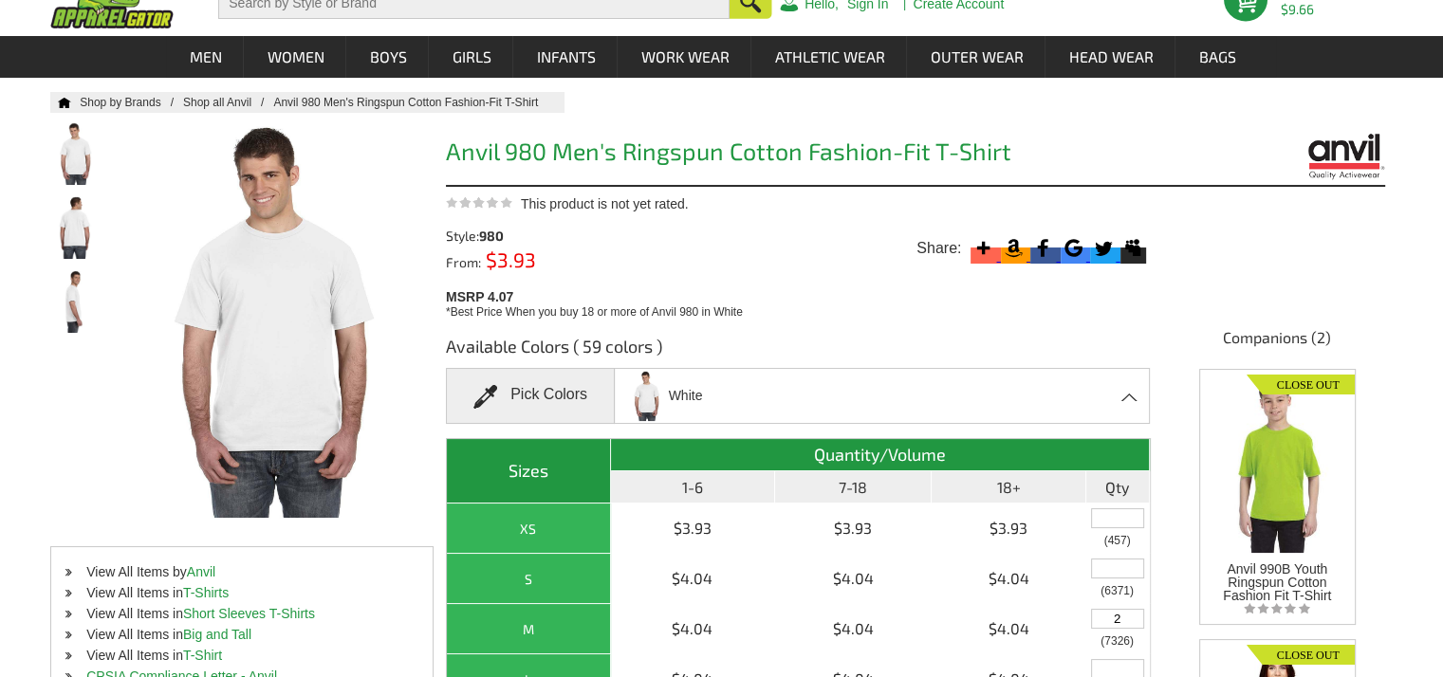
scroll to position [0, 0]
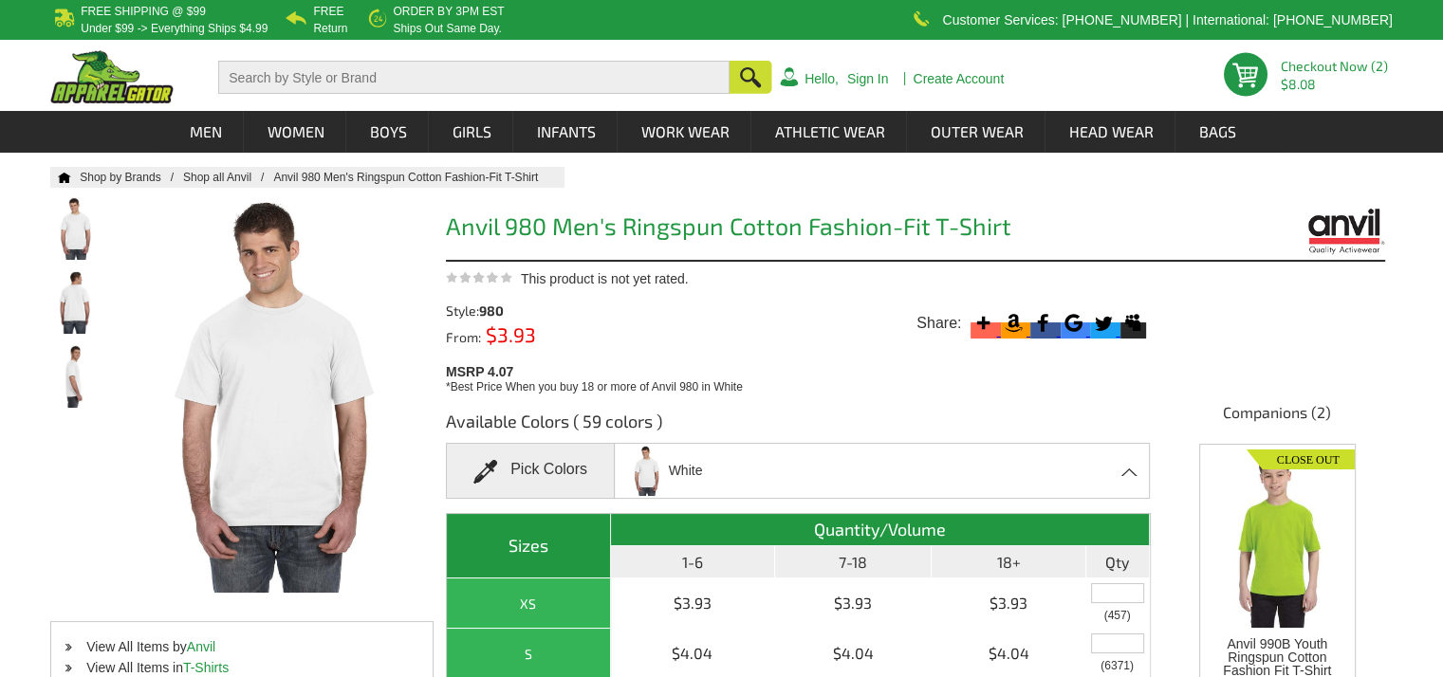
click at [1125, 471] on span at bounding box center [1130, 472] width 18 height 9
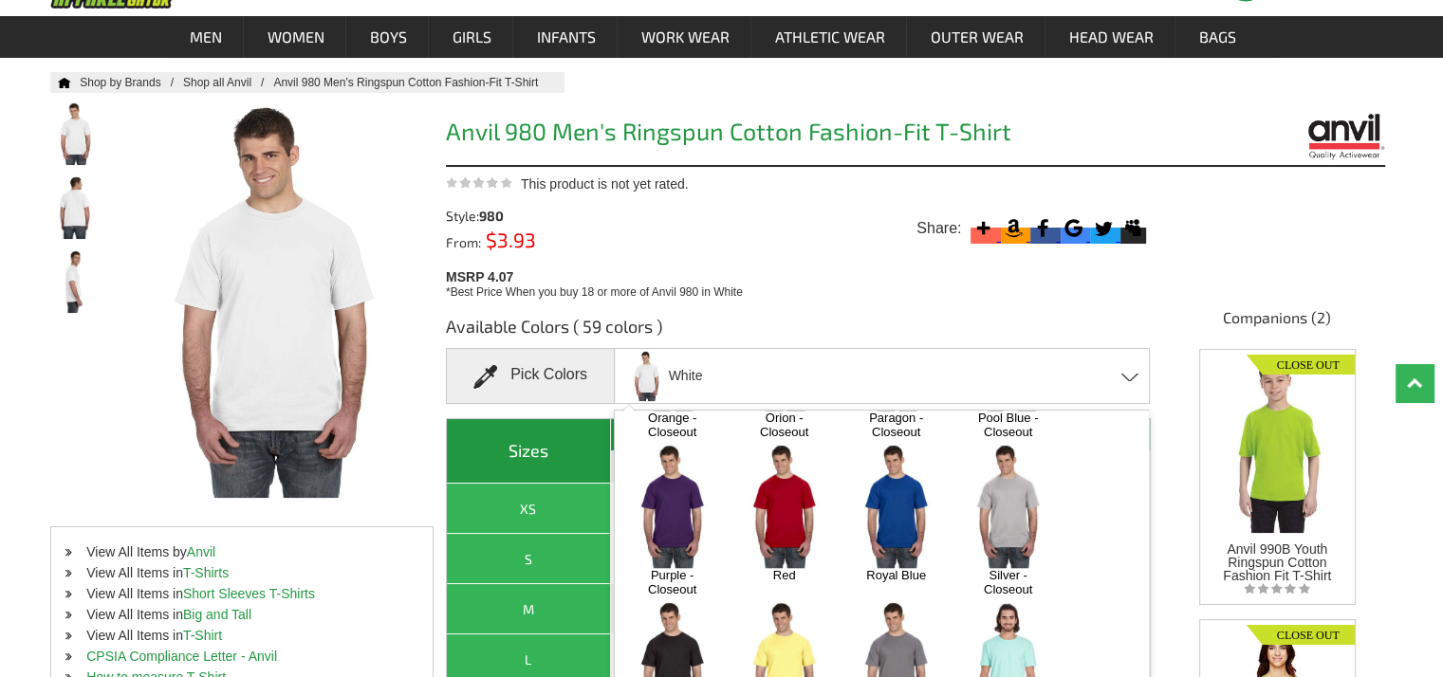
scroll to position [190, 0]
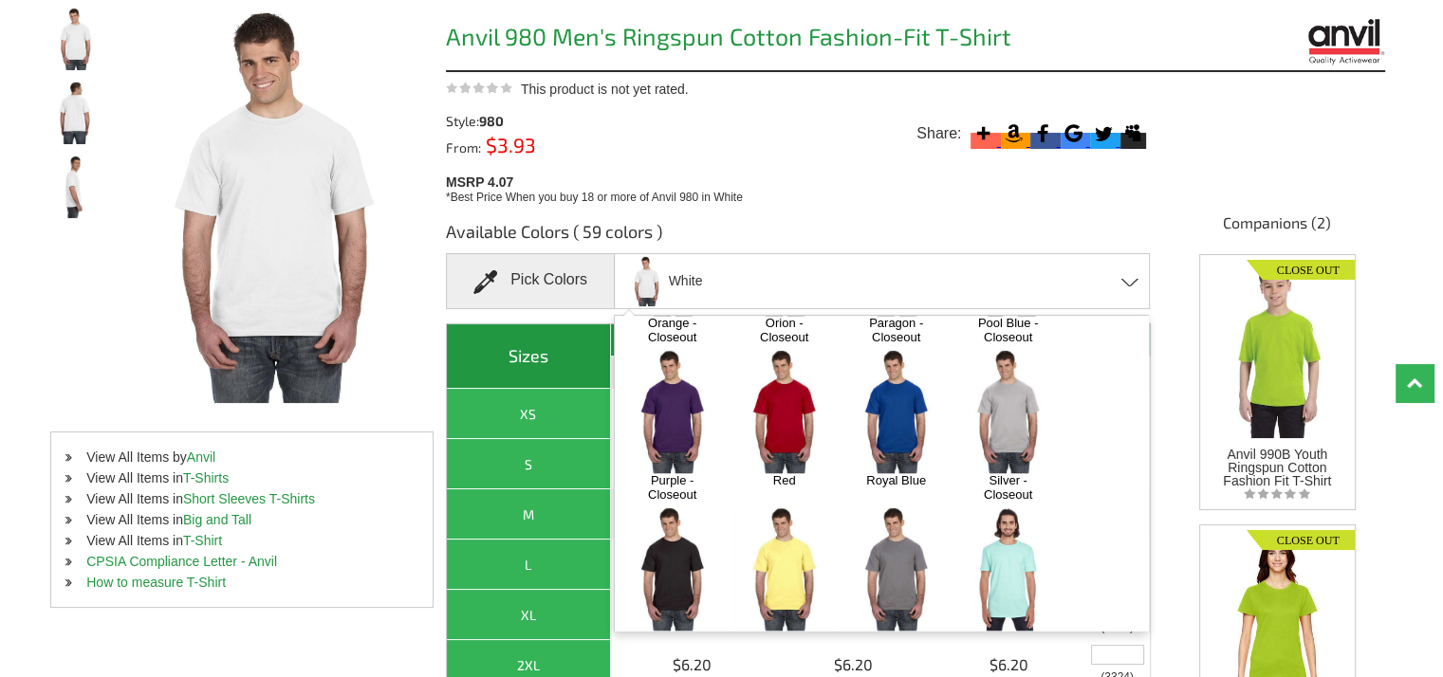
click at [669, 506] on img at bounding box center [672, 568] width 100 height 124
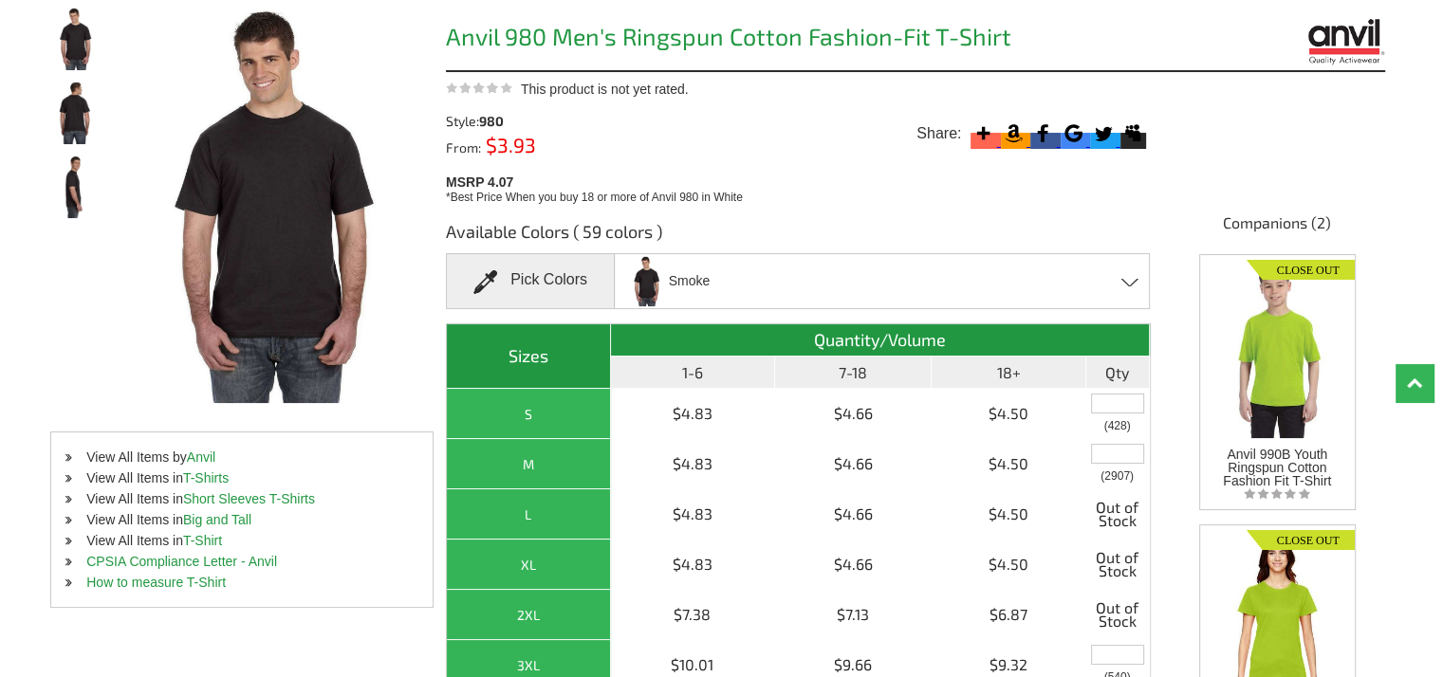
click at [960, 277] on div "Smoke Black Canyon - Closeout Caribbean Blue Charcoal Charity Pink Chocolate - …" at bounding box center [882, 281] width 536 height 56
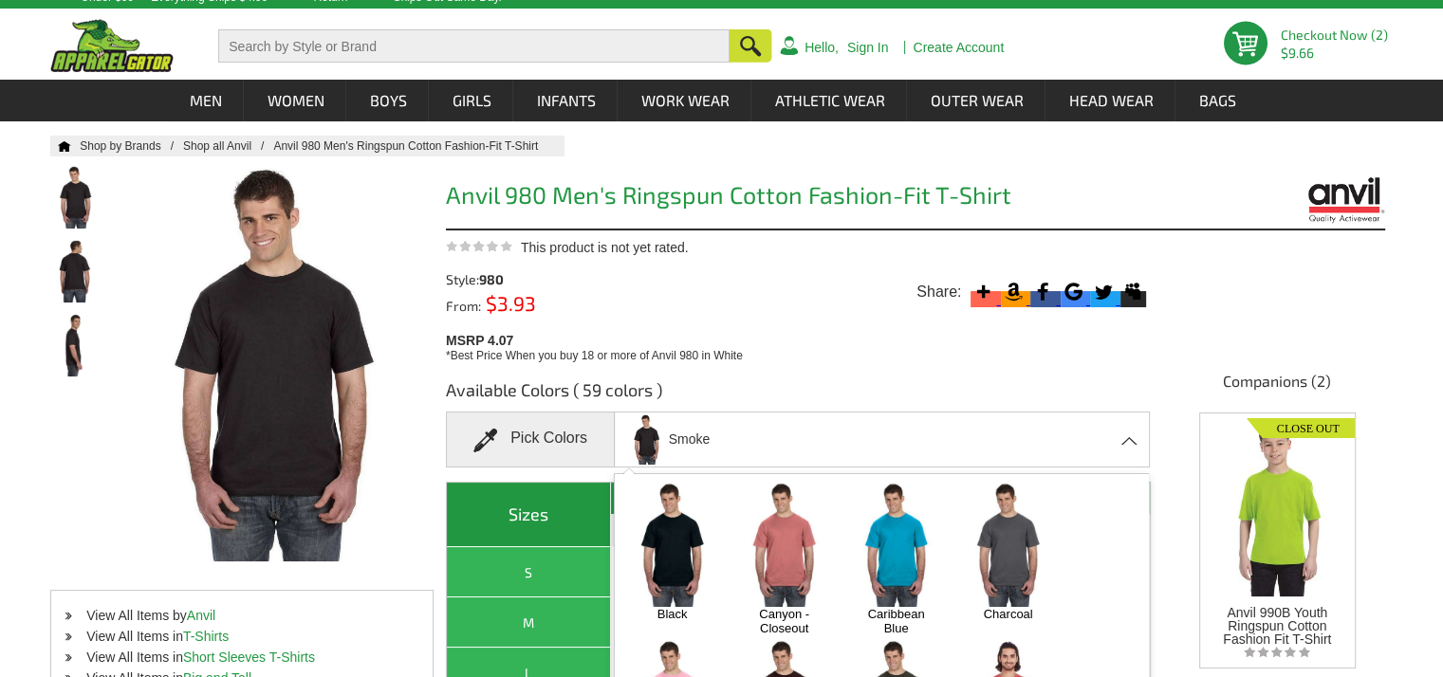
scroll to position [0, 0]
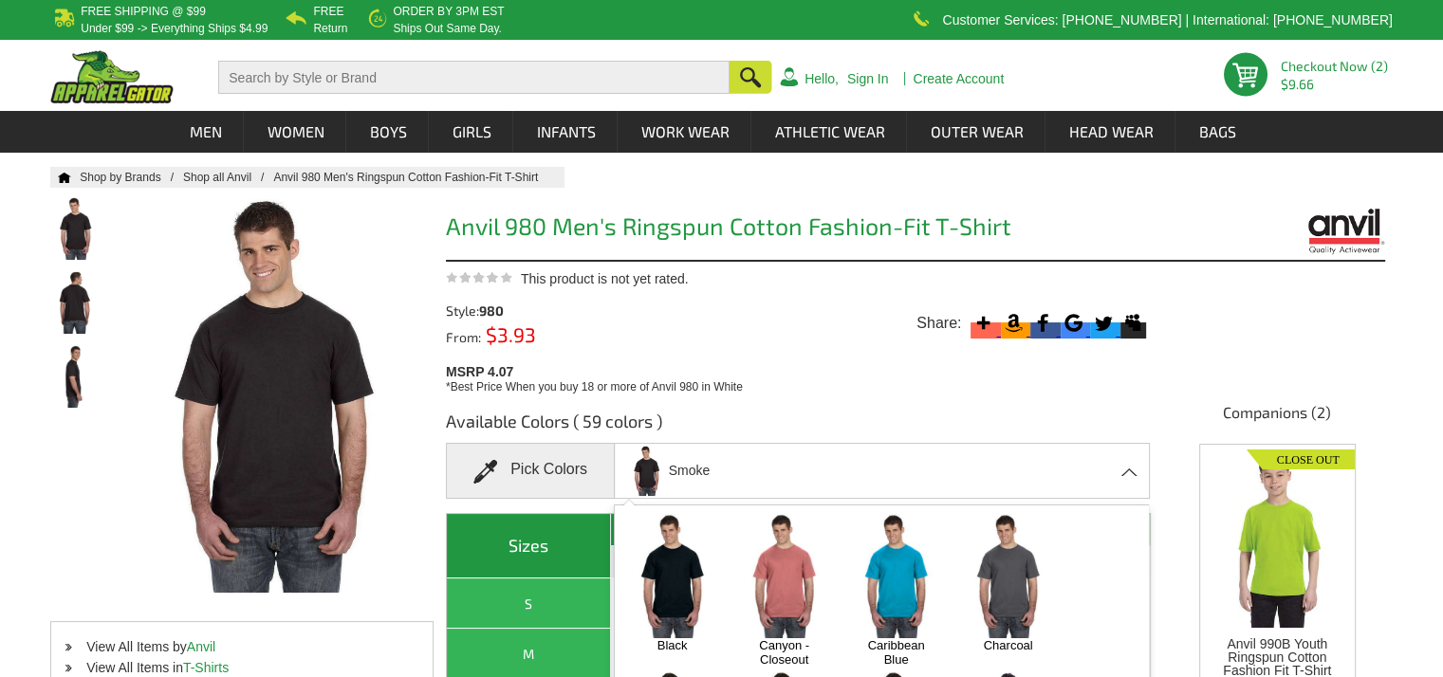
click at [1229, 268] on div "Home Shop by Brands Shop all Anvil Anvil 980 Men's Ringspun Cotton Fashion-Fit …" at bounding box center [721, 595] width 1342 height 856
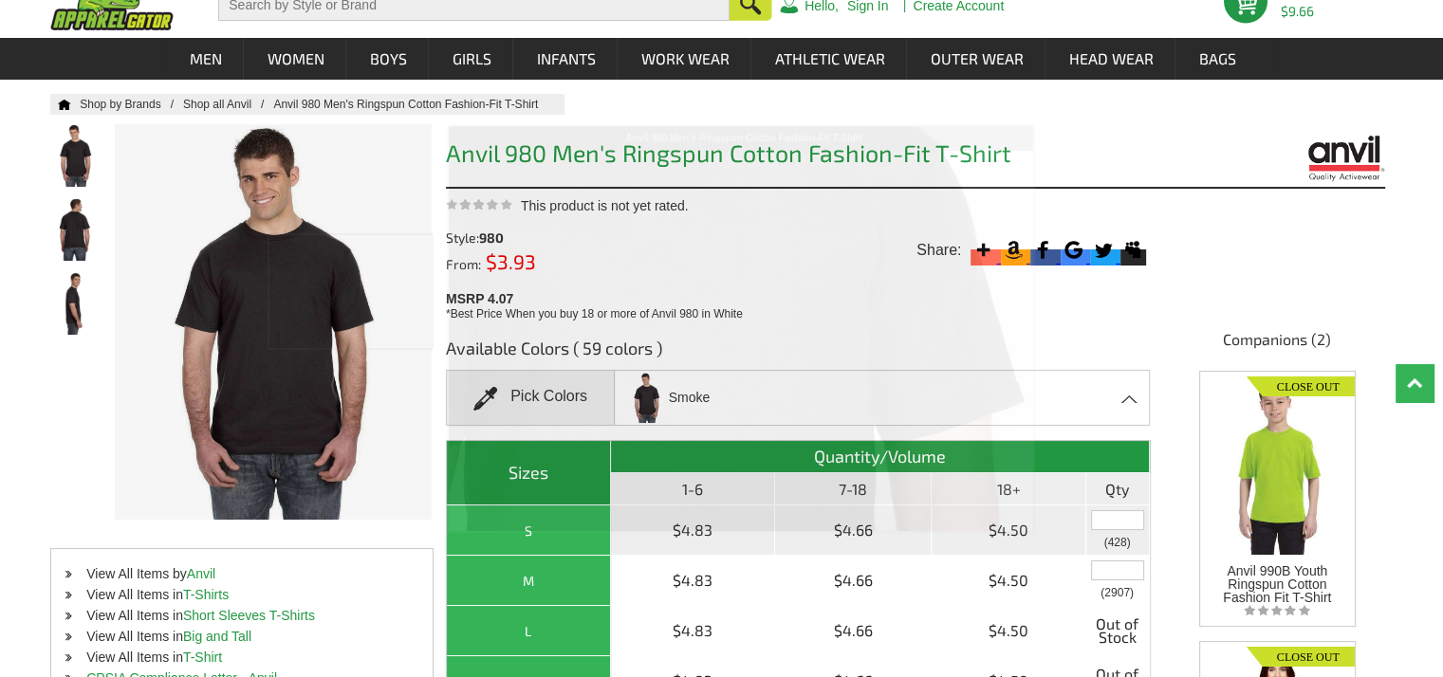
scroll to position [190, 0]
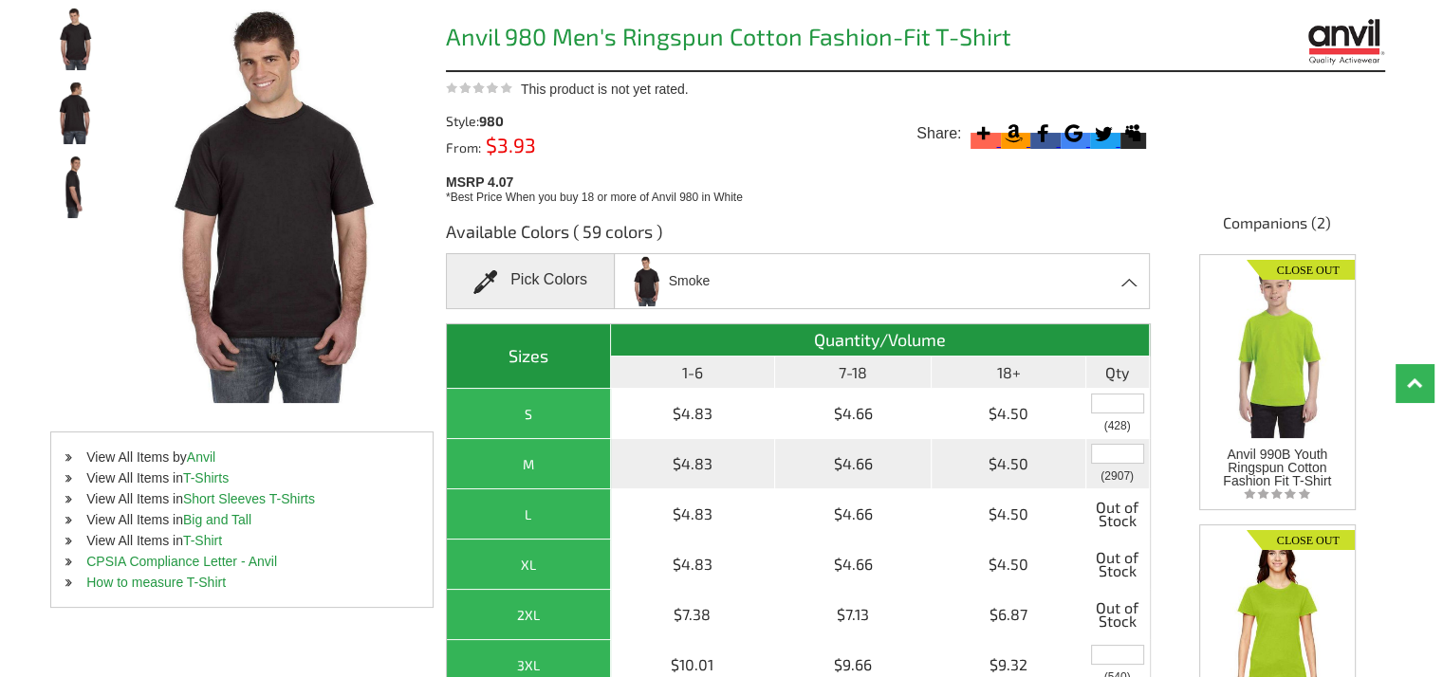
click at [1123, 452] on input "text" at bounding box center [1117, 454] width 53 height 20
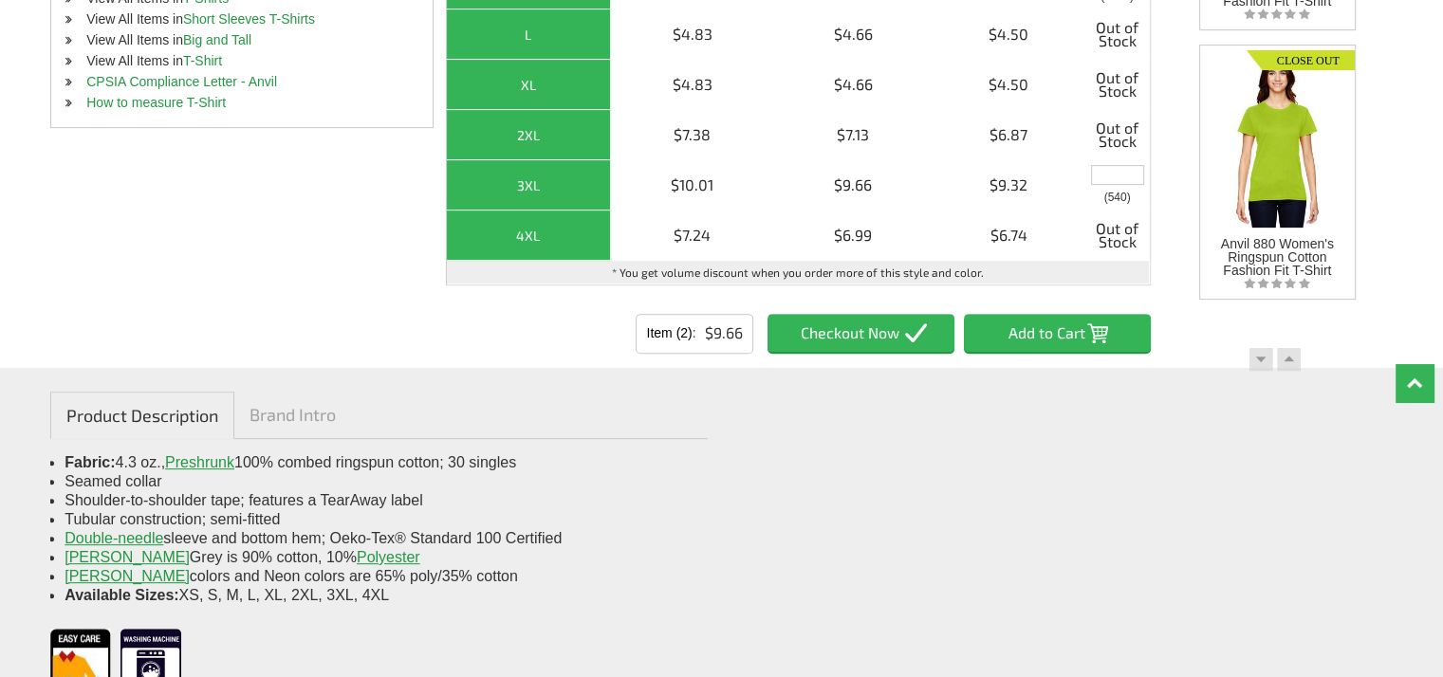
scroll to position [759, 0]
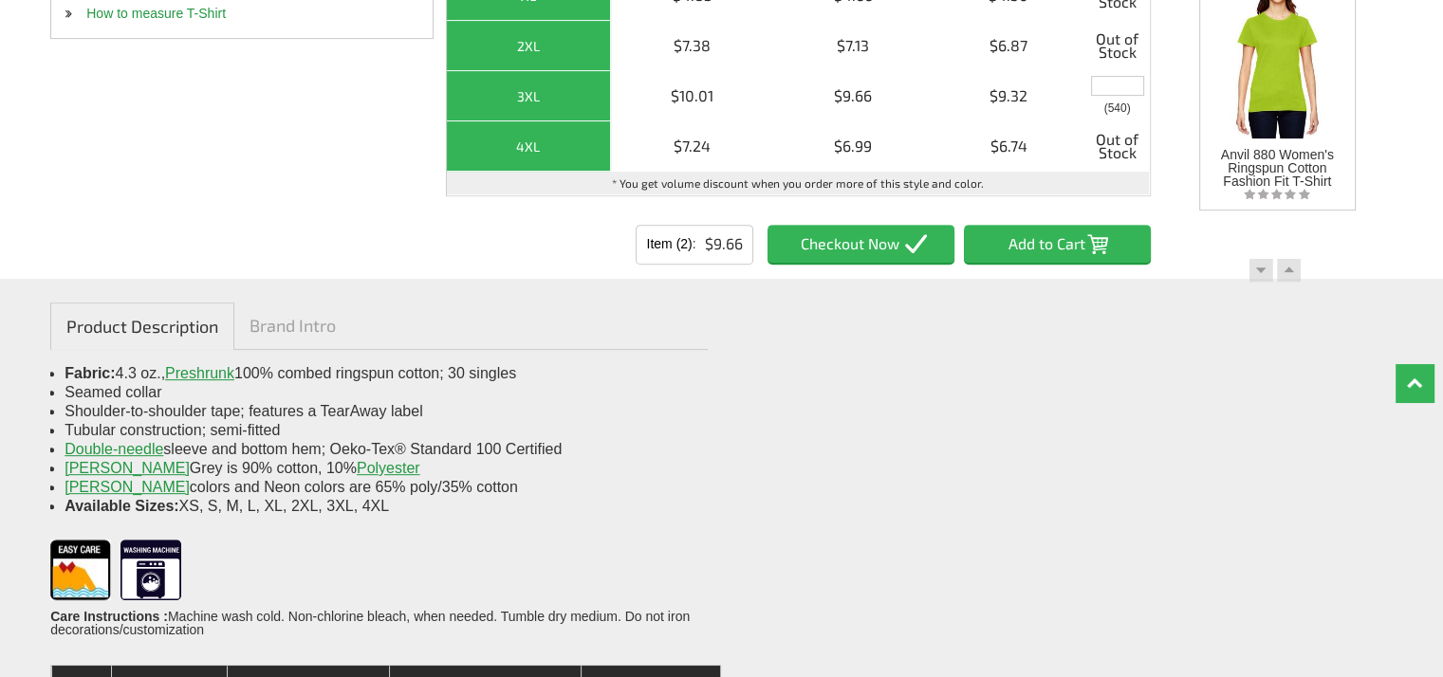
type input "2"
click at [1021, 237] on input "Add to Cart" at bounding box center [1057, 244] width 187 height 38
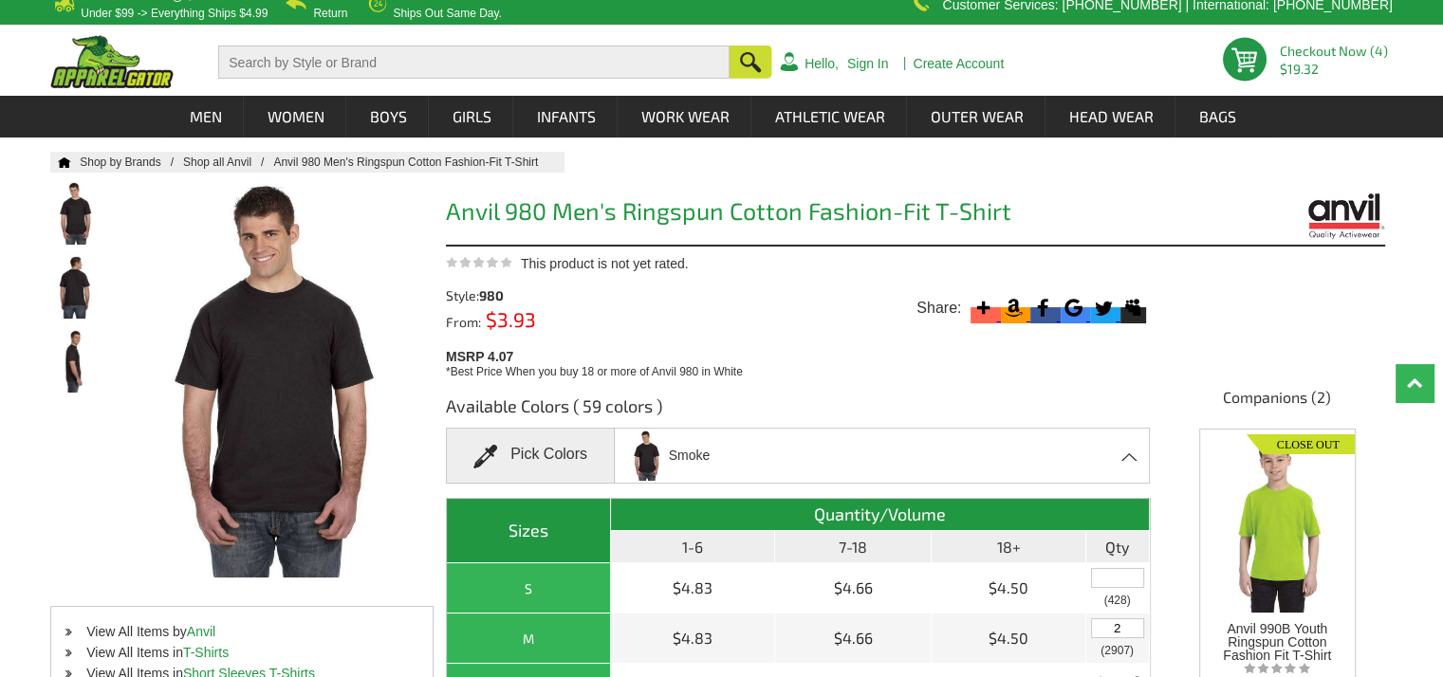
scroll to position [0, 0]
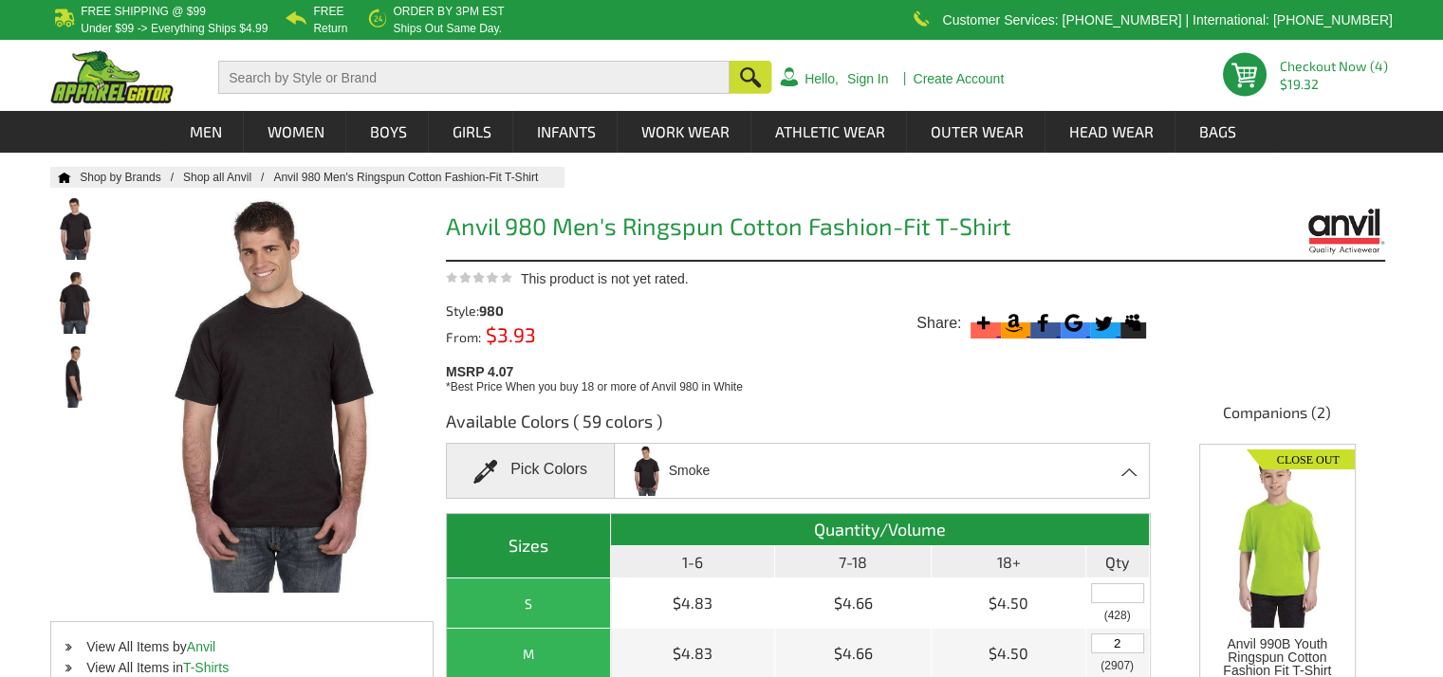
click at [1136, 482] on div "Smoke Black Canyon - Closeout Caribbean Blue Charcoal Charity Pink Chocolate - …" at bounding box center [882, 471] width 536 height 56
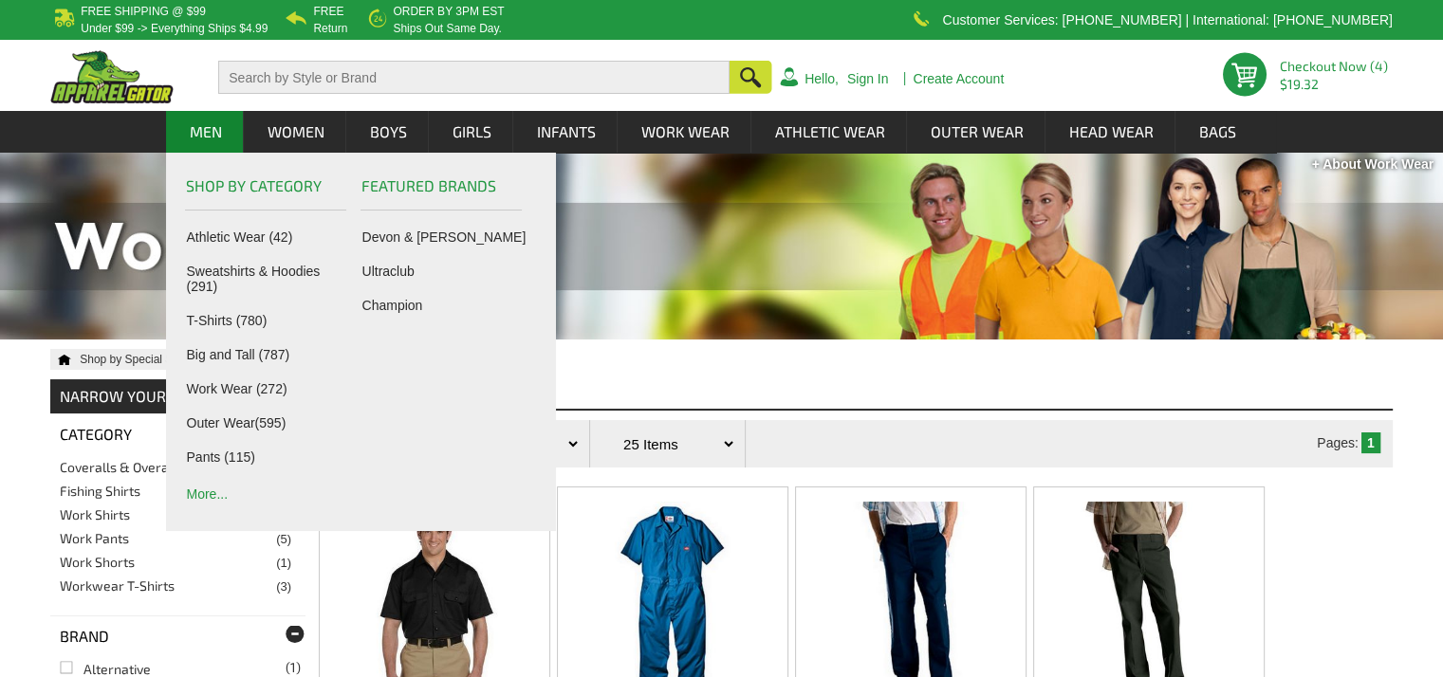
click at [212, 489] on link "More..." at bounding box center [269, 493] width 167 height 18
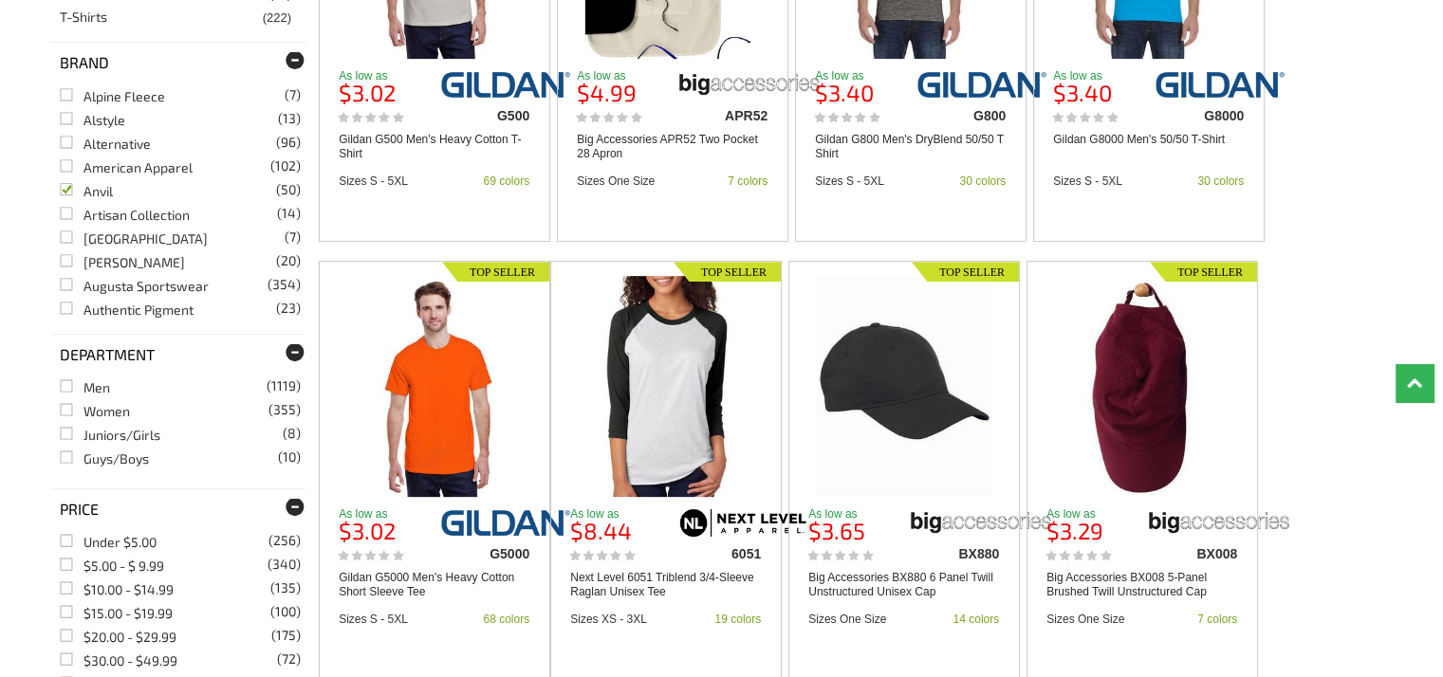
scroll to position [95, 0]
click at [68, 193] on link "Anvil (50)" at bounding box center [86, 190] width 53 height 16
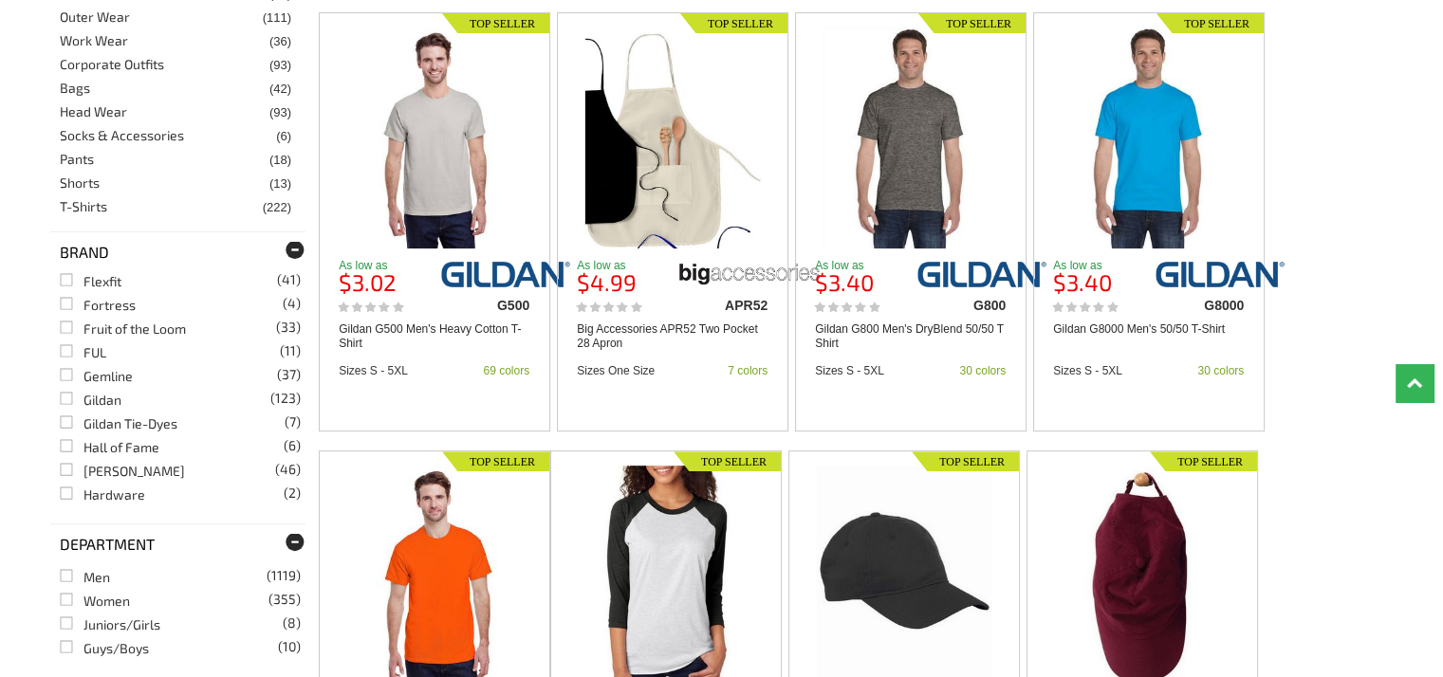
scroll to position [1043, 0]
click at [68, 357] on link "Gildan (123)" at bounding box center [91, 356] width 62 height 16
